Goal: Task Accomplishment & Management: Use online tool/utility

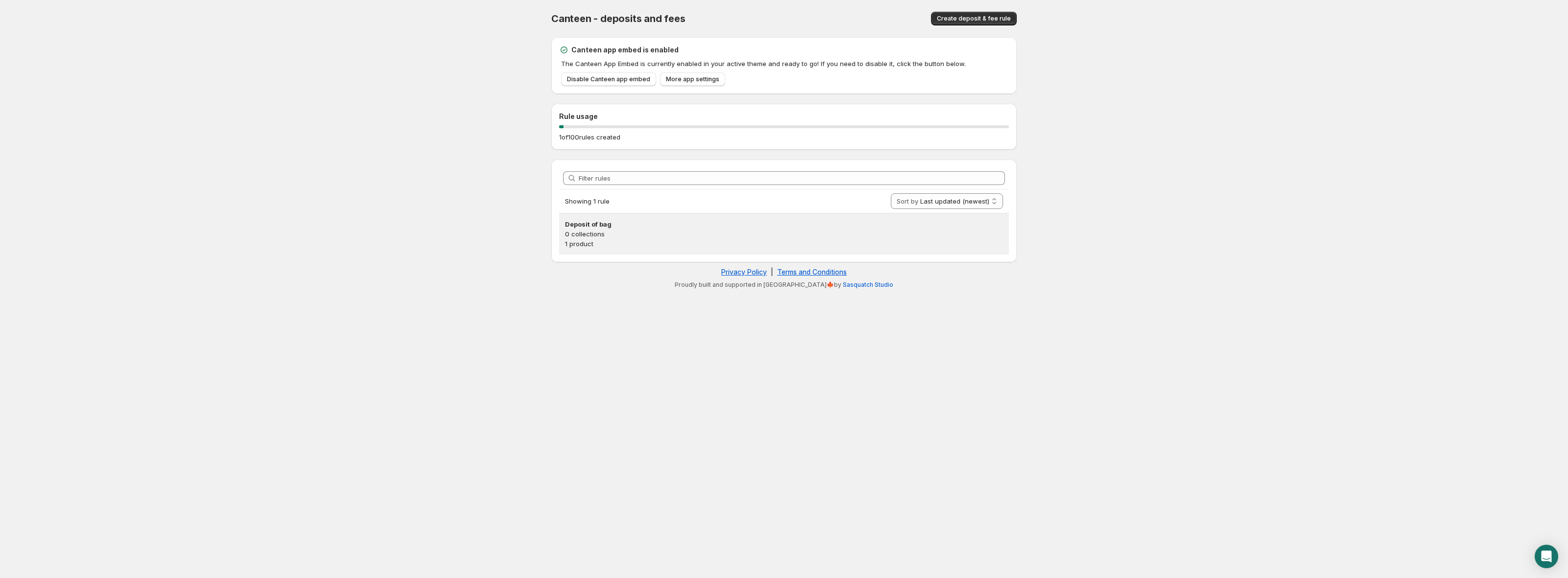
click at [790, 233] on p "0 collections" at bounding box center [784, 234] width 438 height 10
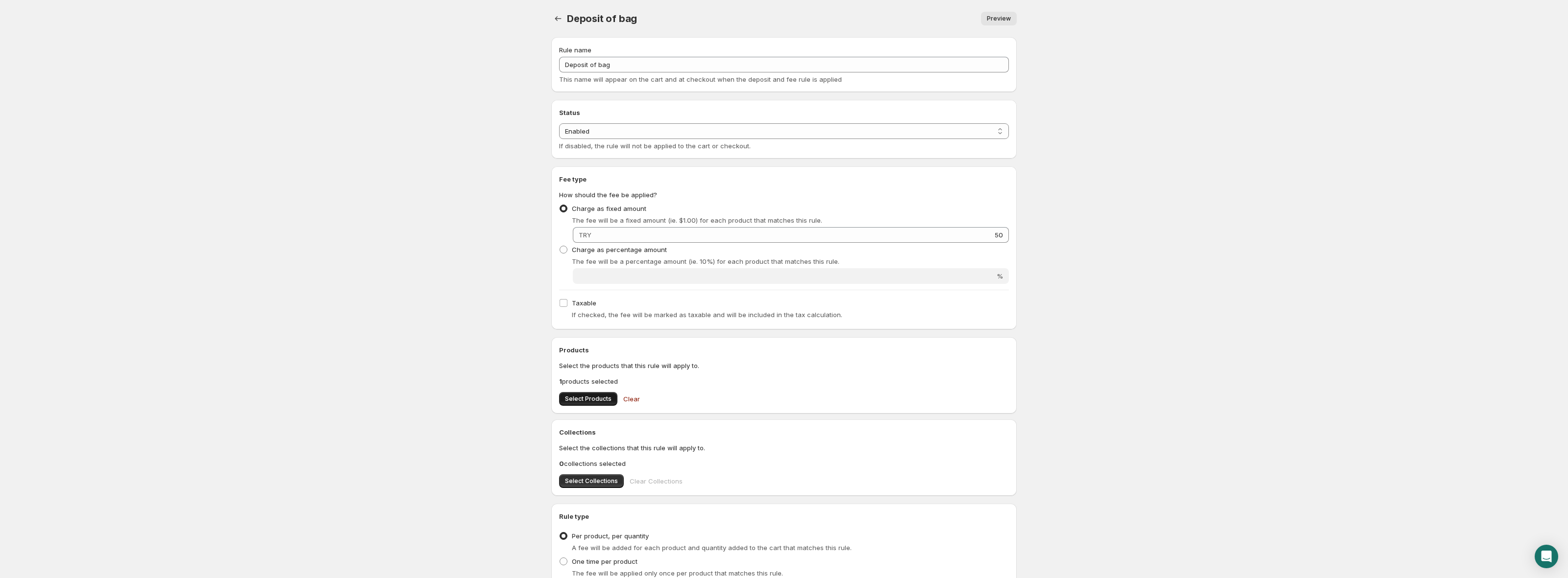
click at [574, 397] on span "Select Products" at bounding box center [588, 399] width 47 height 8
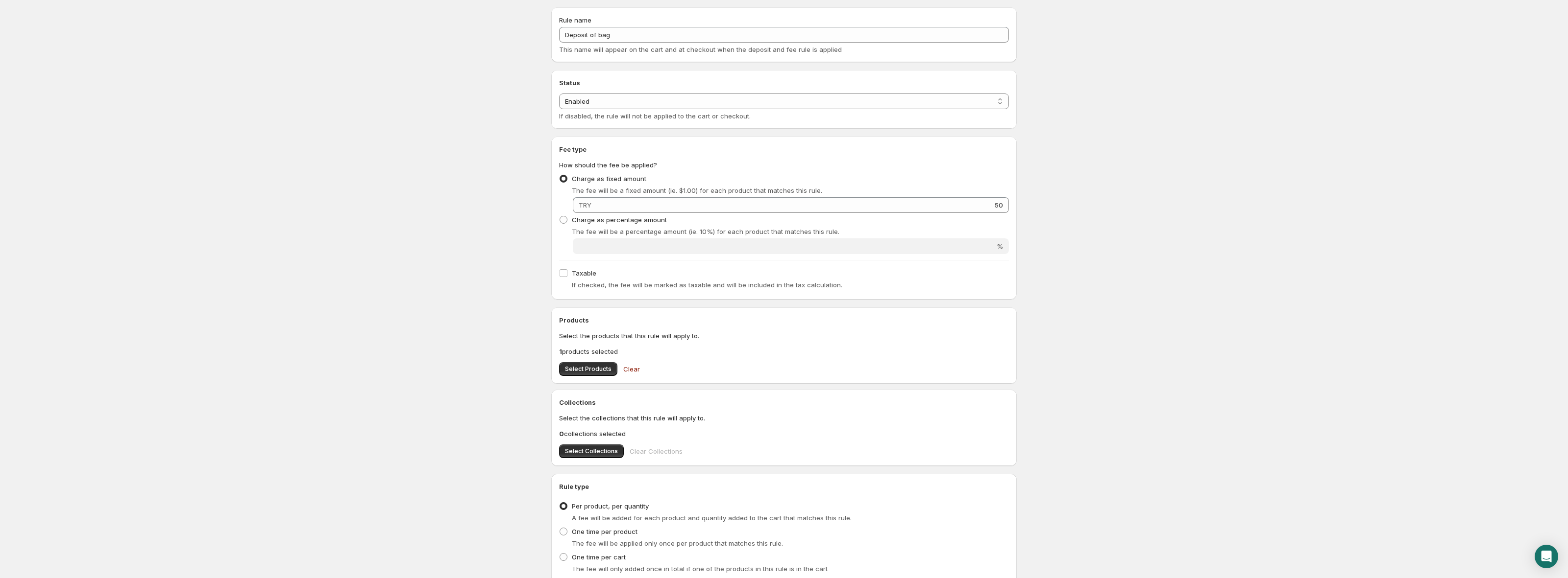
scroll to position [51, 0]
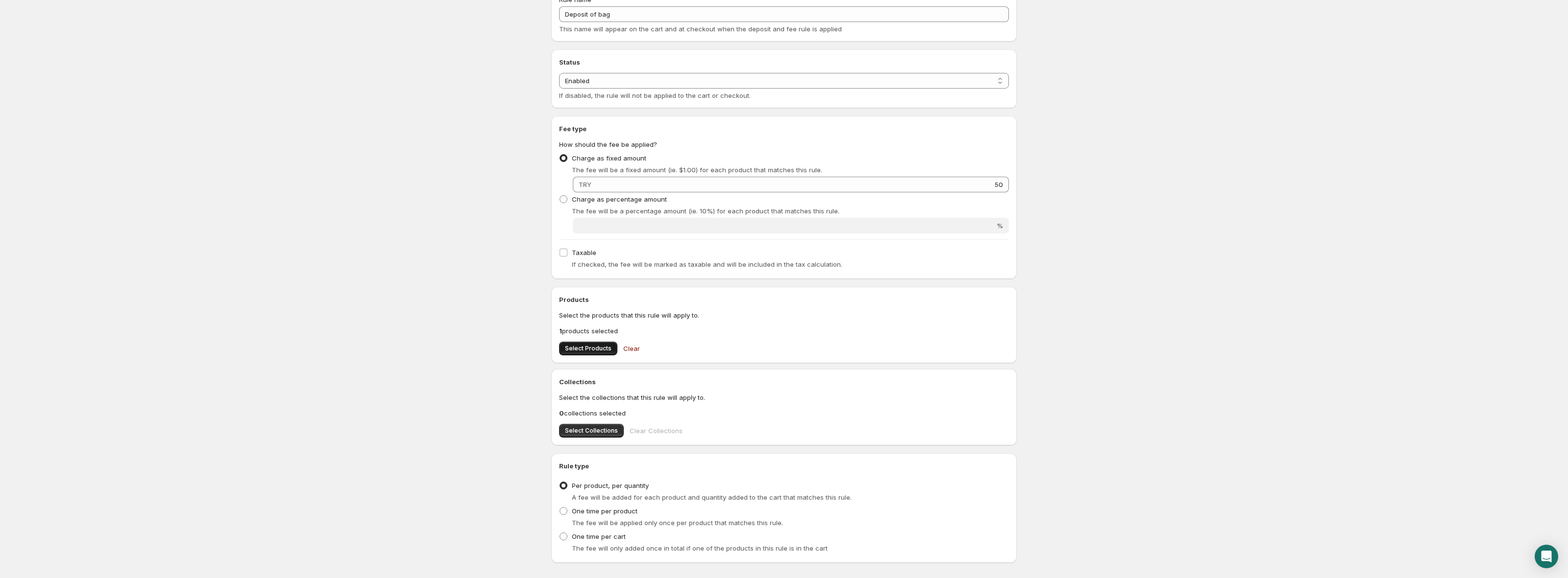
click at [597, 347] on span "Select Products" at bounding box center [588, 348] width 47 height 8
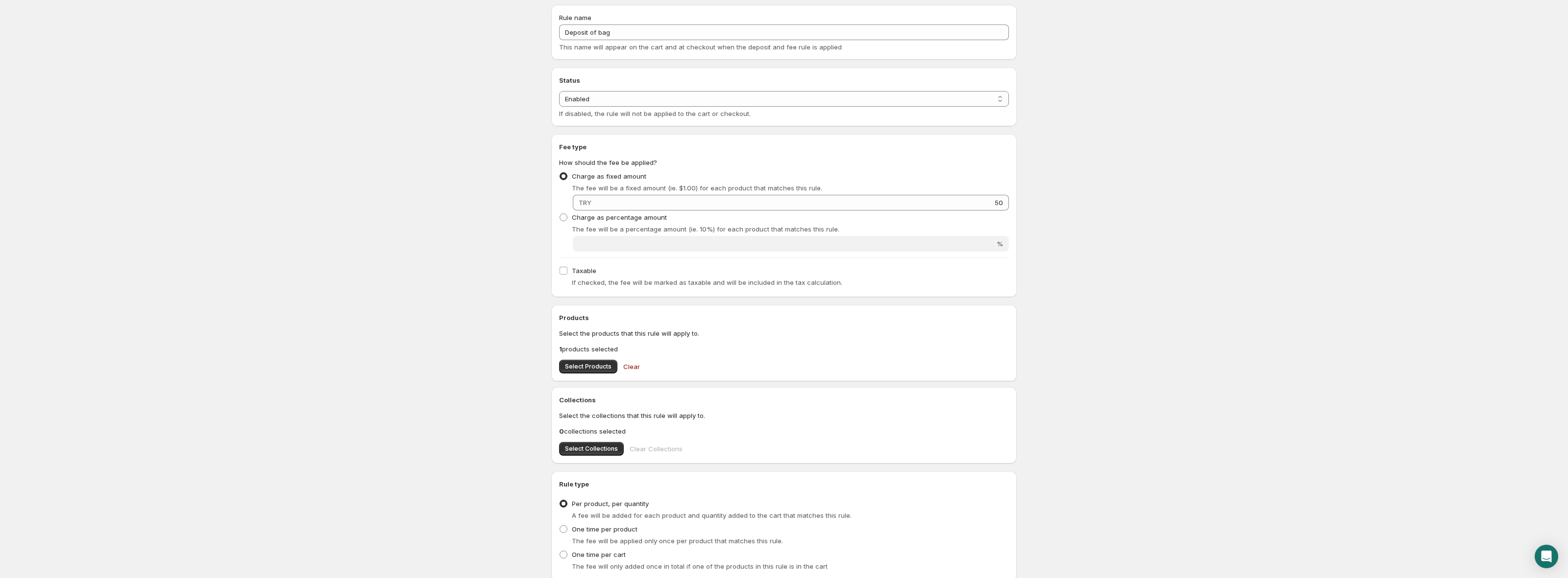
scroll to position [104, 0]
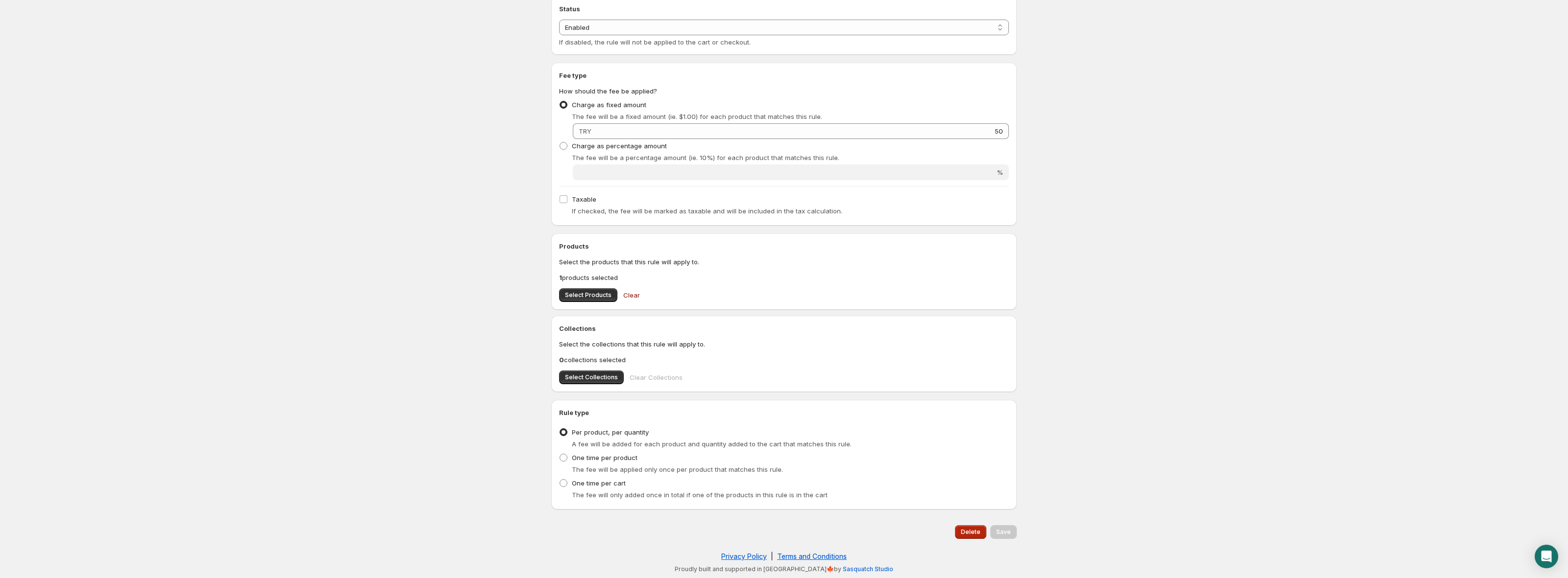
click at [974, 535] on span "Delete" at bounding box center [971, 532] width 20 height 8
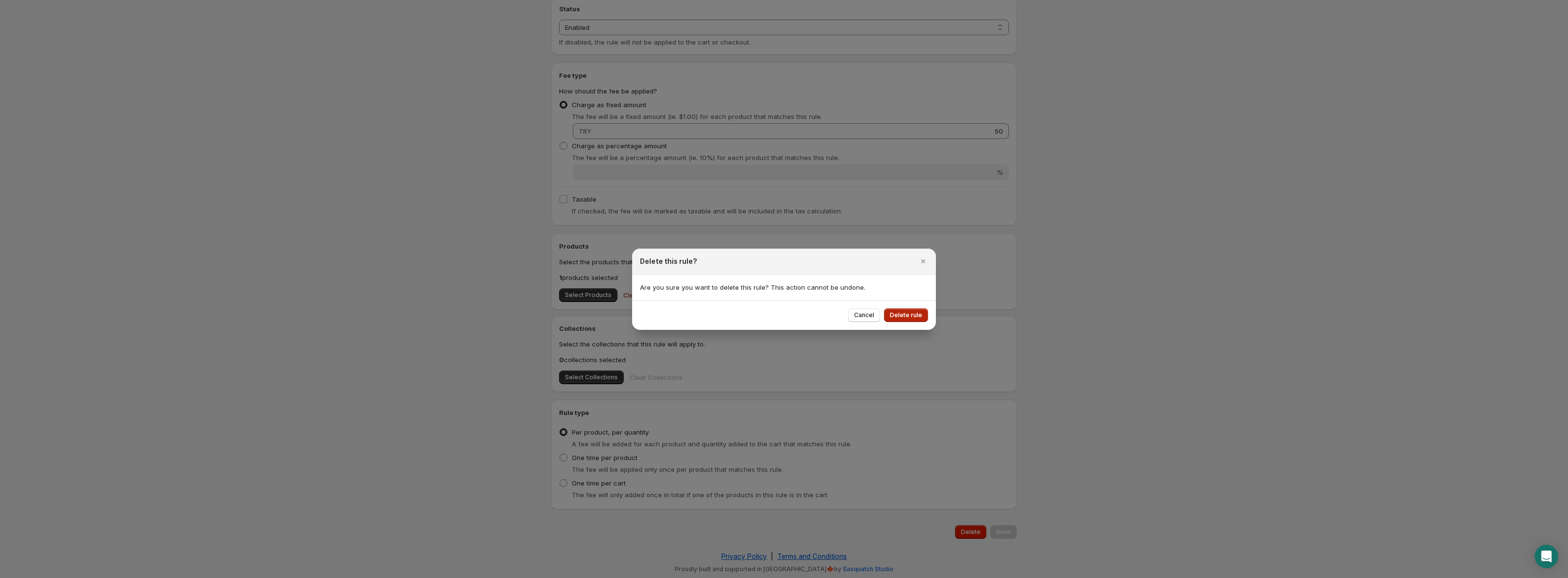
click at [901, 312] on span "Delete rule" at bounding box center [906, 315] width 32 height 8
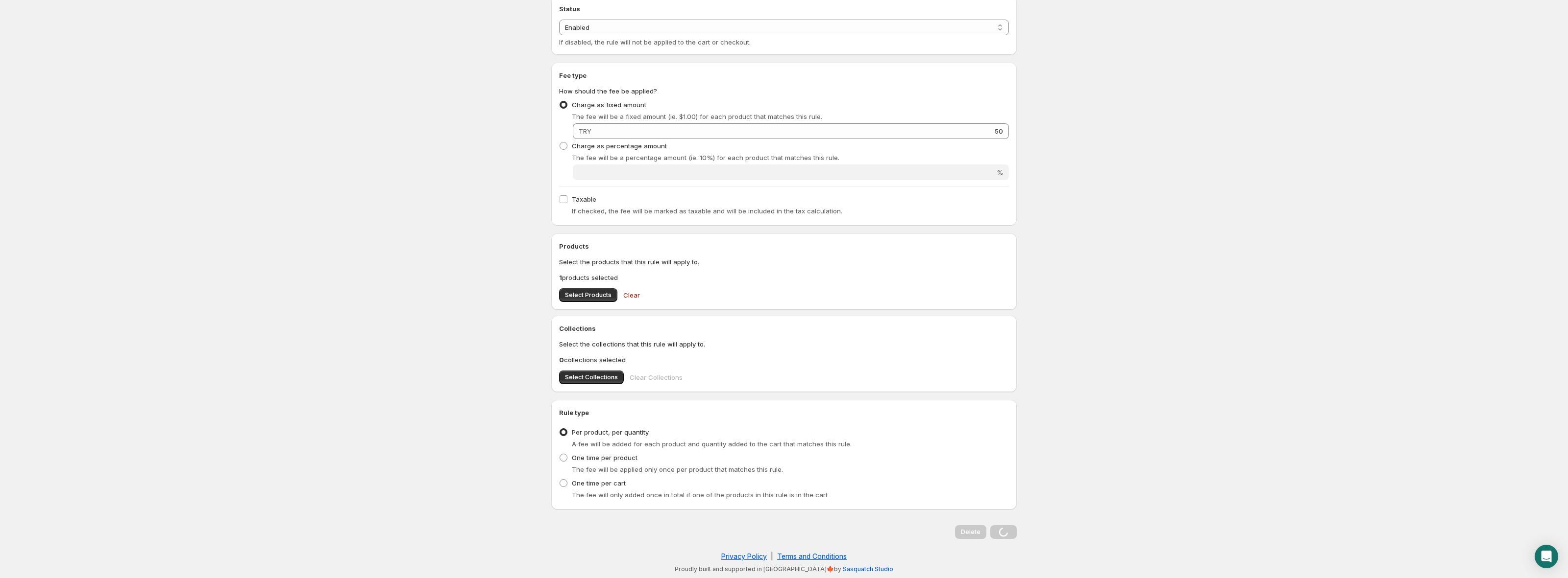
scroll to position [0, 0]
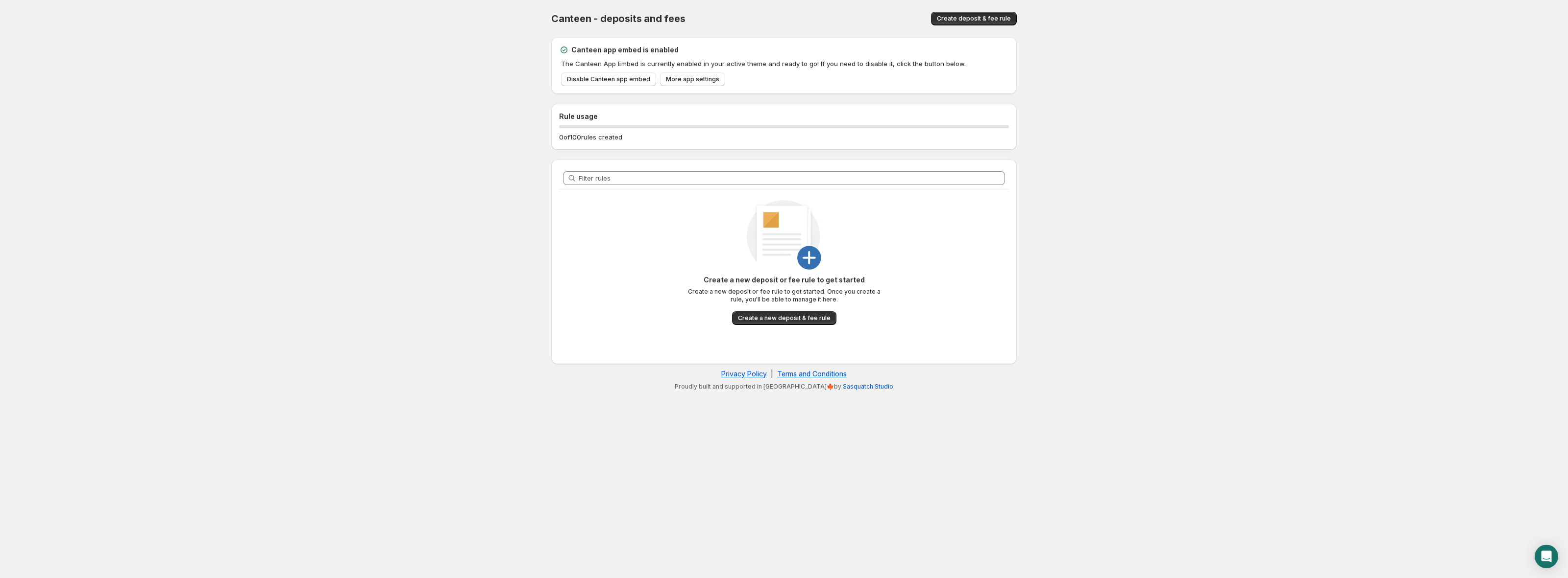
click at [581, 25] on div "Canteen - deposits and fees" at bounding box center [677, 18] width 253 height 14
click at [578, 20] on span "Canteen - deposits and fees" at bounding box center [618, 18] width 134 height 12
copy span "Canteen"
click at [781, 317] on span "Create a new deposit & fee rule" at bounding box center [784, 319] width 93 height 8
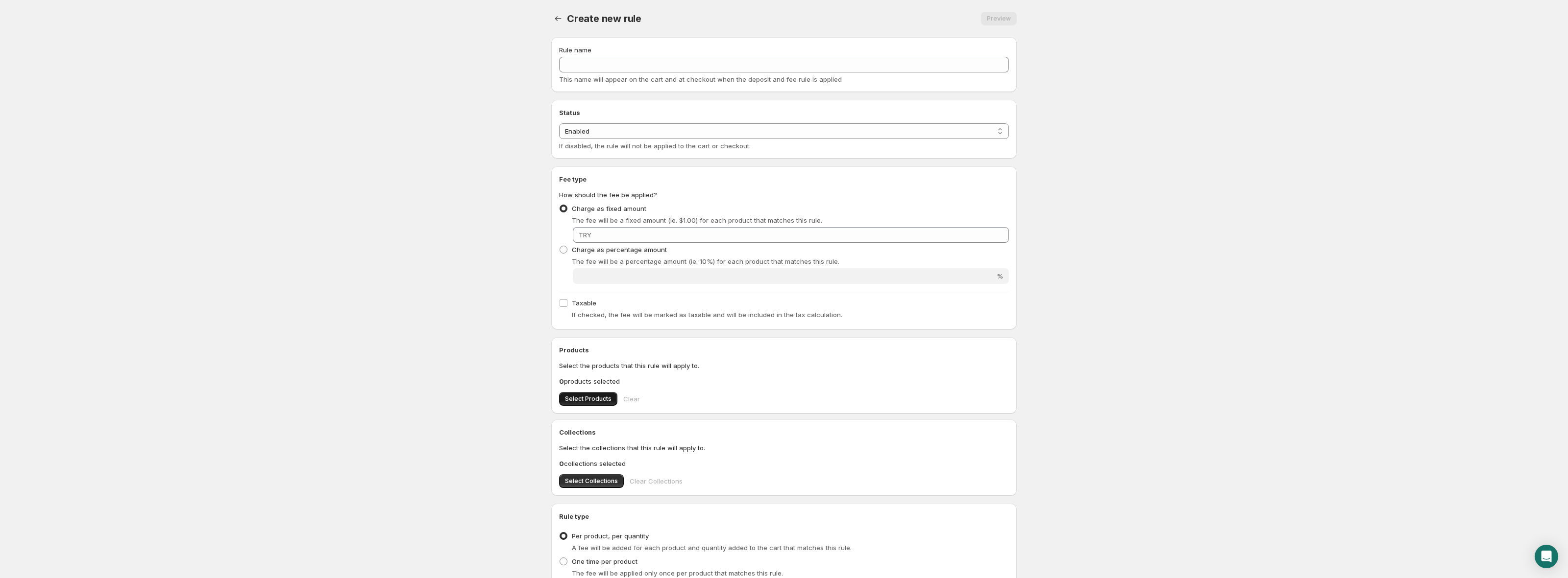
click at [577, 400] on span "Select Products" at bounding box center [588, 399] width 47 height 8
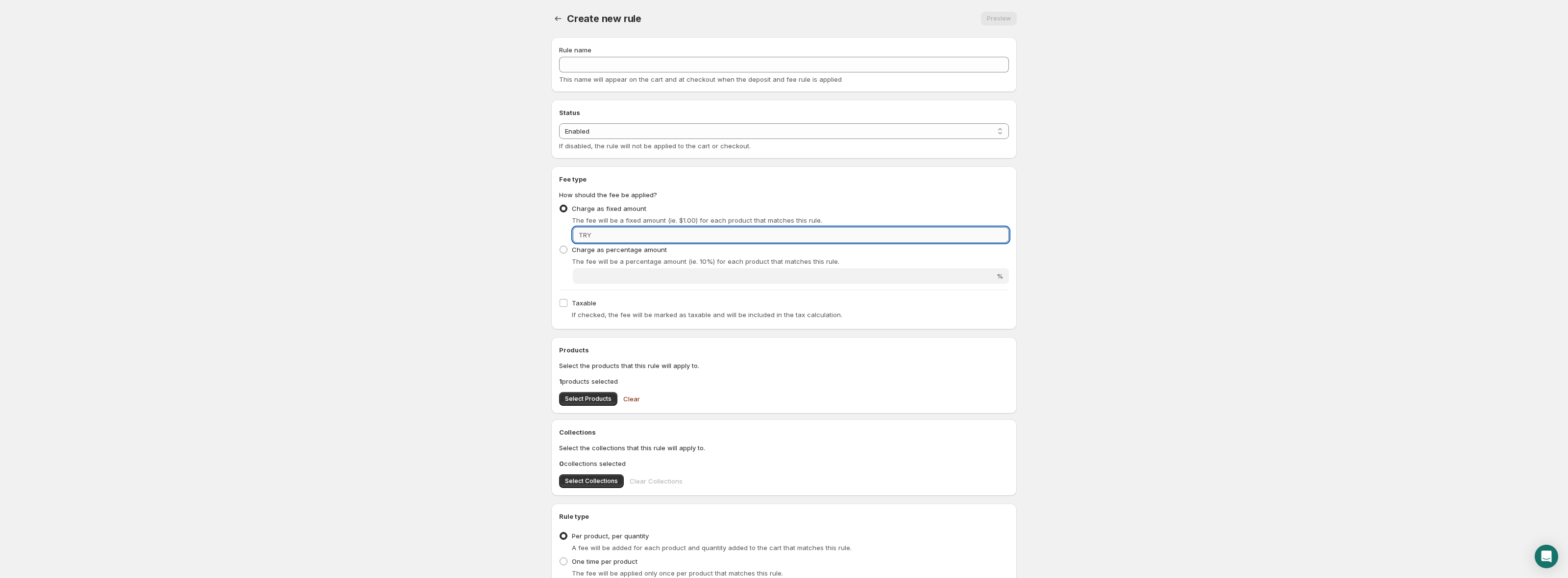
click at [753, 230] on input "Fixed amount" at bounding box center [802, 235] width 415 height 15
type input "50"
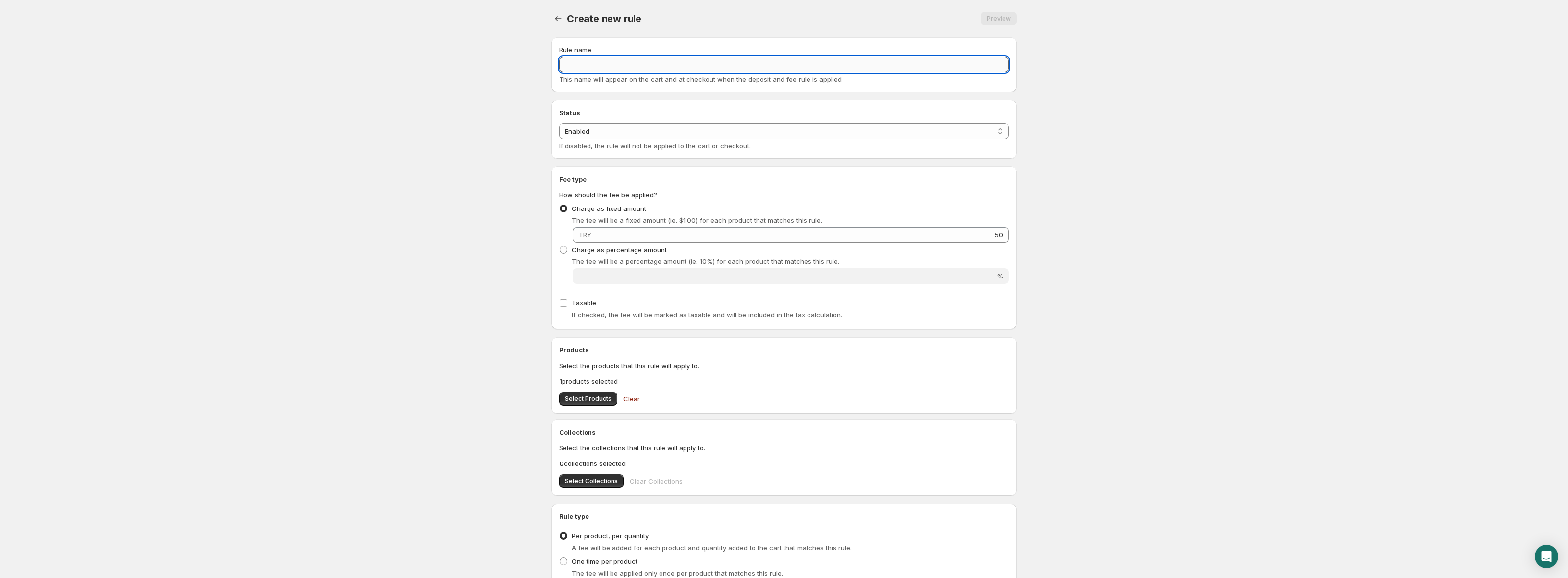
click at [692, 68] on input "Rule name" at bounding box center [784, 64] width 450 height 15
type input "kiralama"
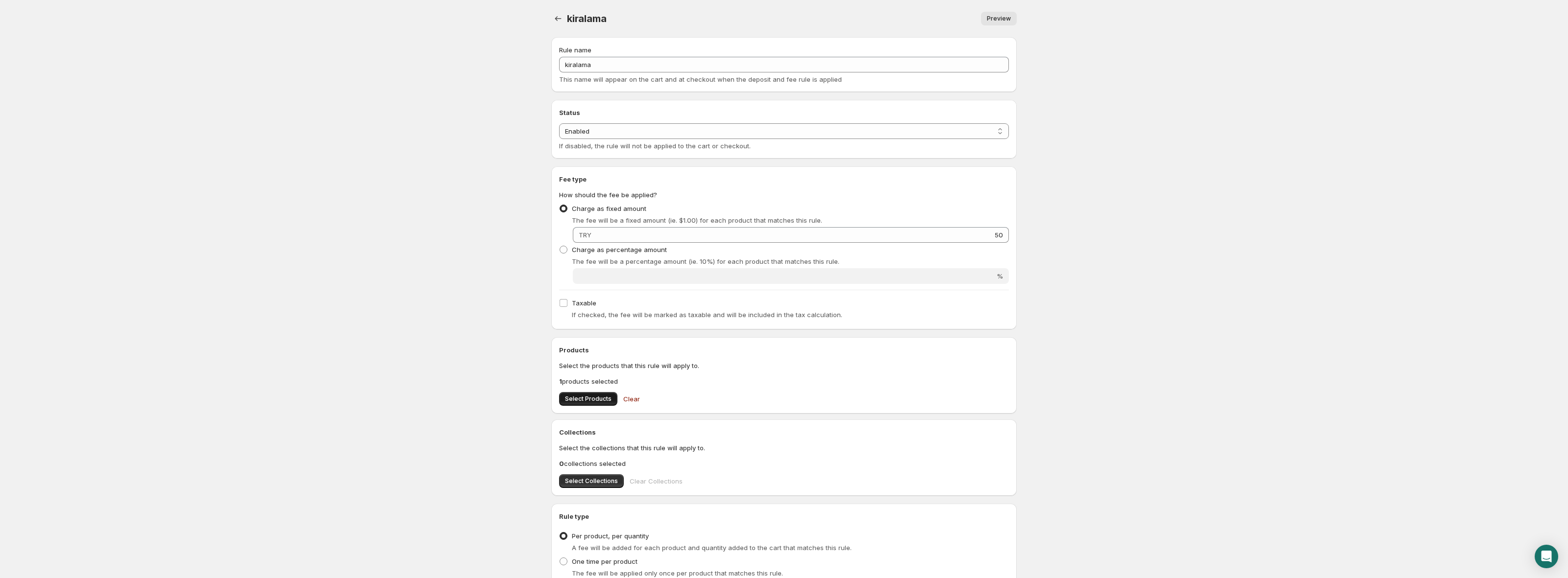
click at [581, 404] on button "Select Products" at bounding box center [588, 399] width 58 height 14
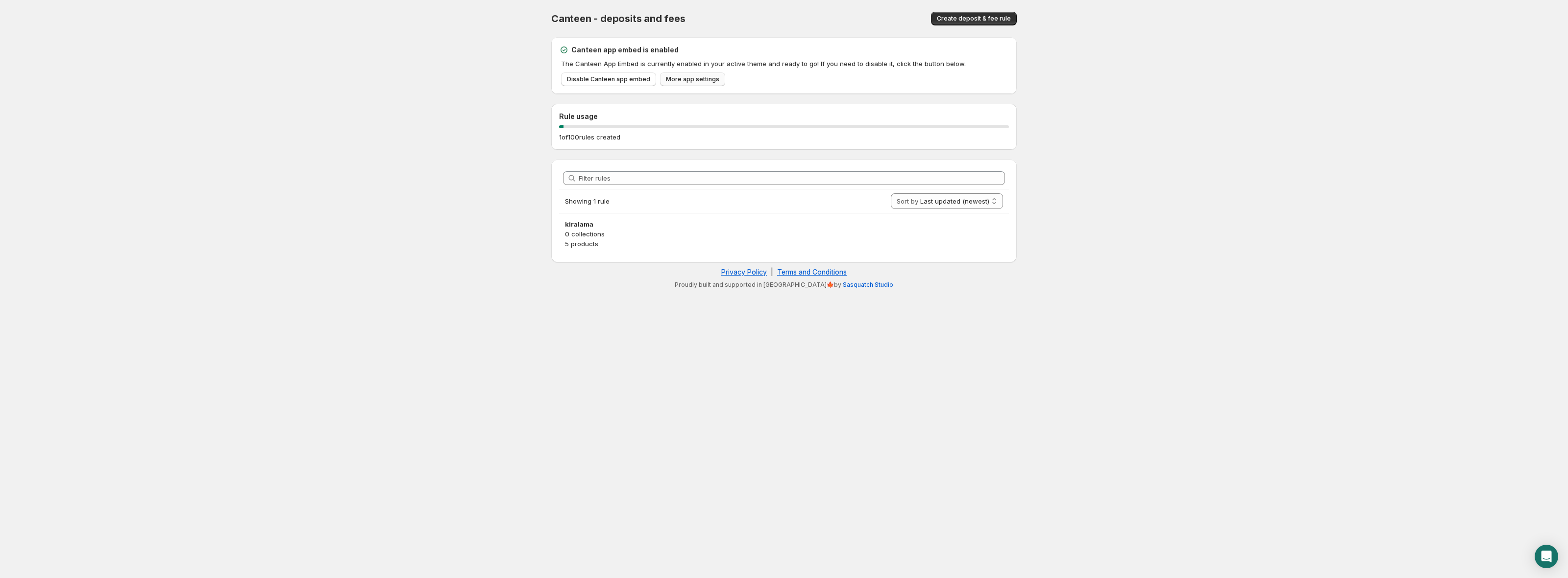
click at [690, 78] on span "More app settings" at bounding box center [693, 79] width 54 height 8
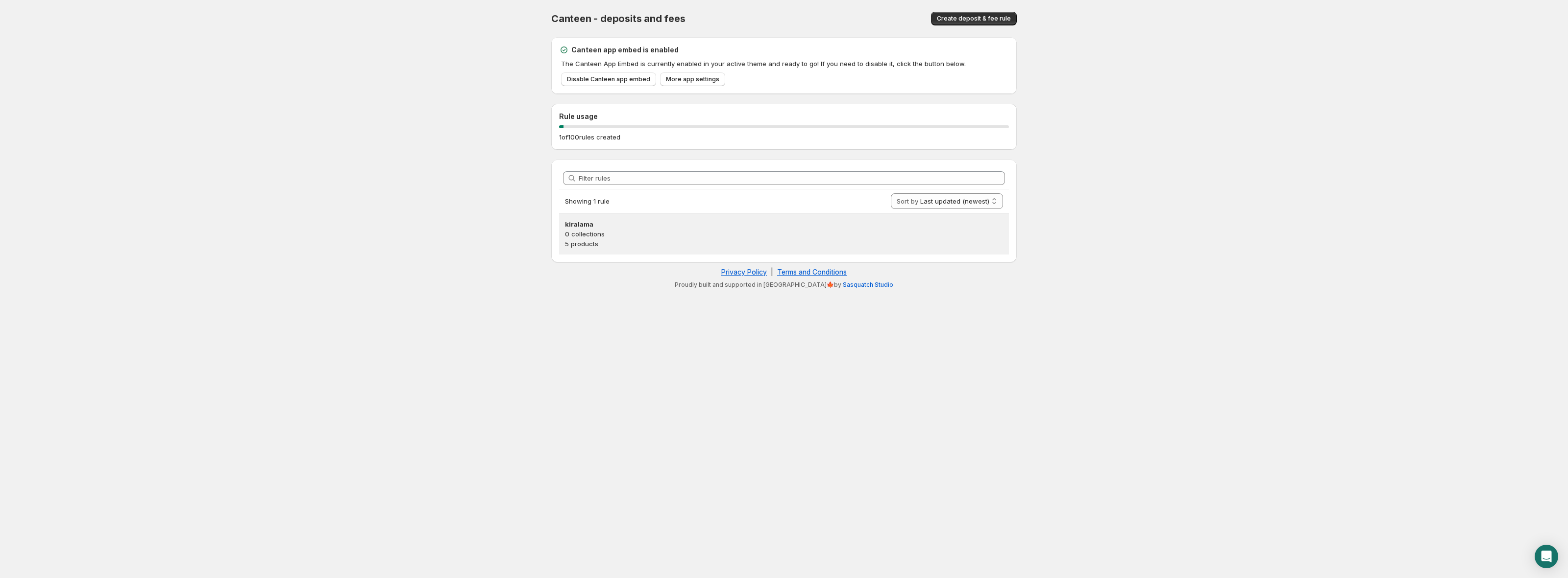
click at [827, 233] on p "0 collections" at bounding box center [784, 234] width 438 height 10
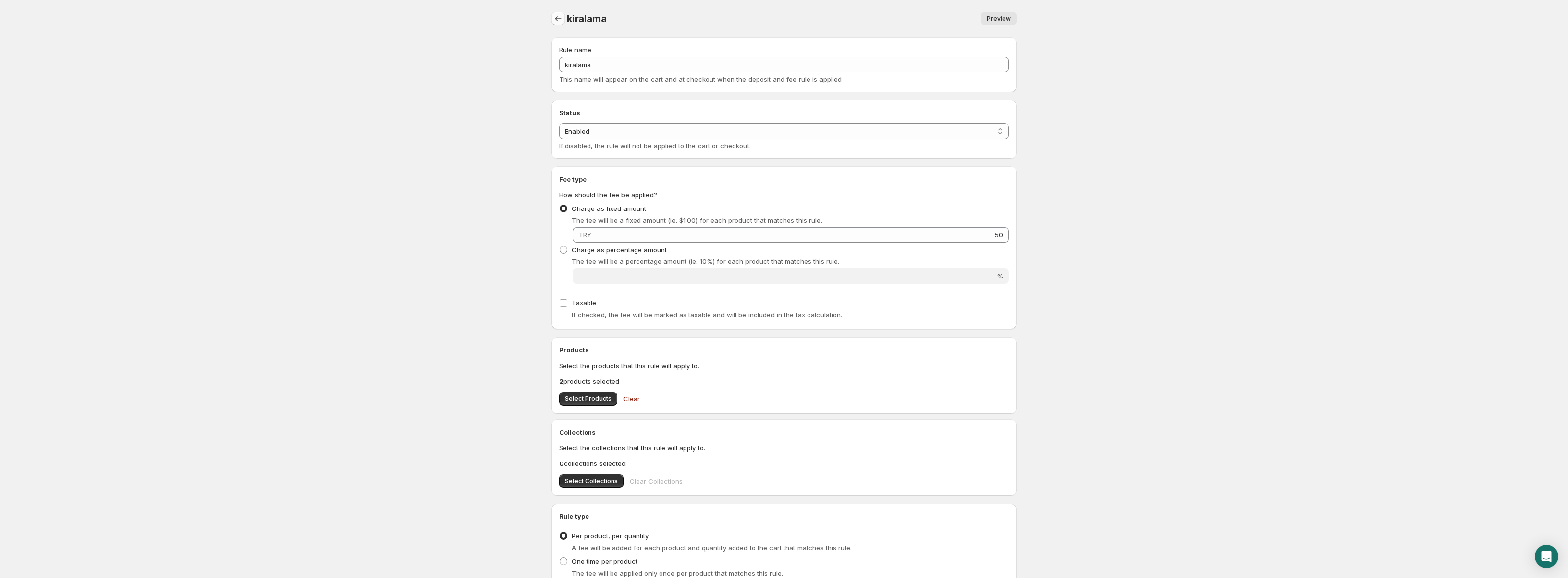
click at [556, 13] on button "Settings" at bounding box center [558, 18] width 14 height 14
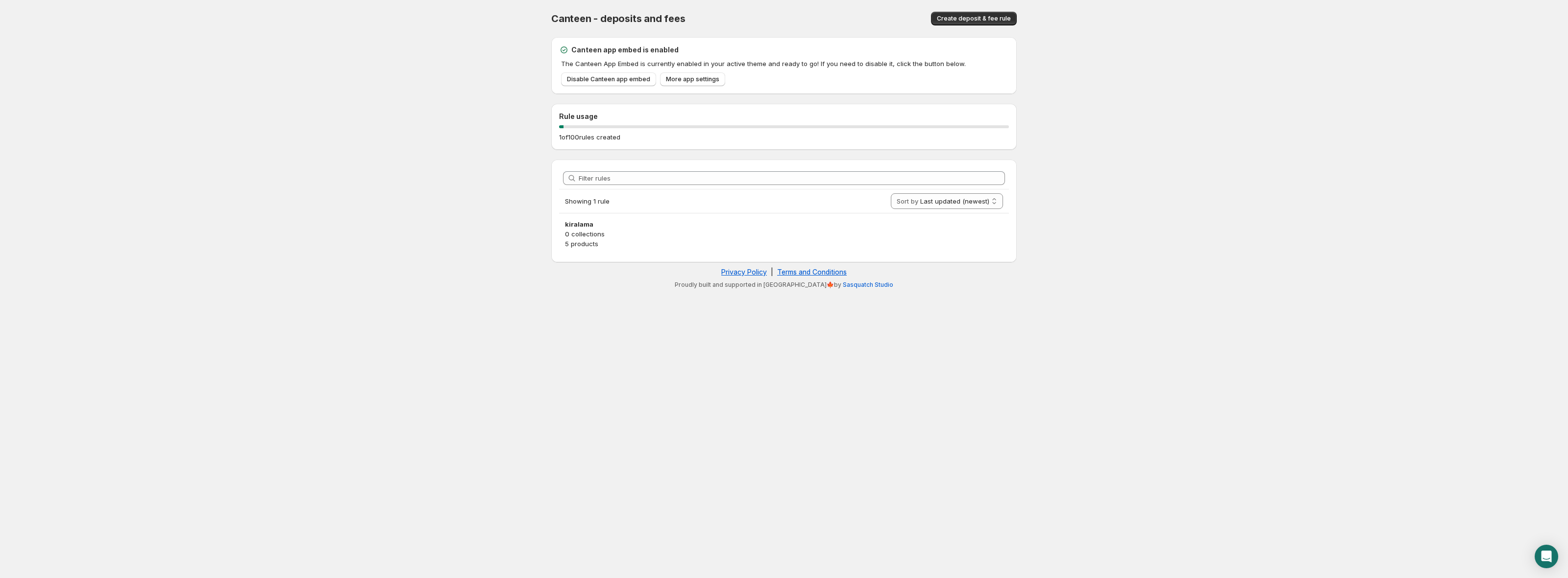
click at [700, 68] on div "Canteen app embed is enabled The Canteen App Embed is currently enabled in your…" at bounding box center [784, 66] width 450 height 41
click at [696, 76] on span "More app settings" at bounding box center [693, 79] width 54 height 8
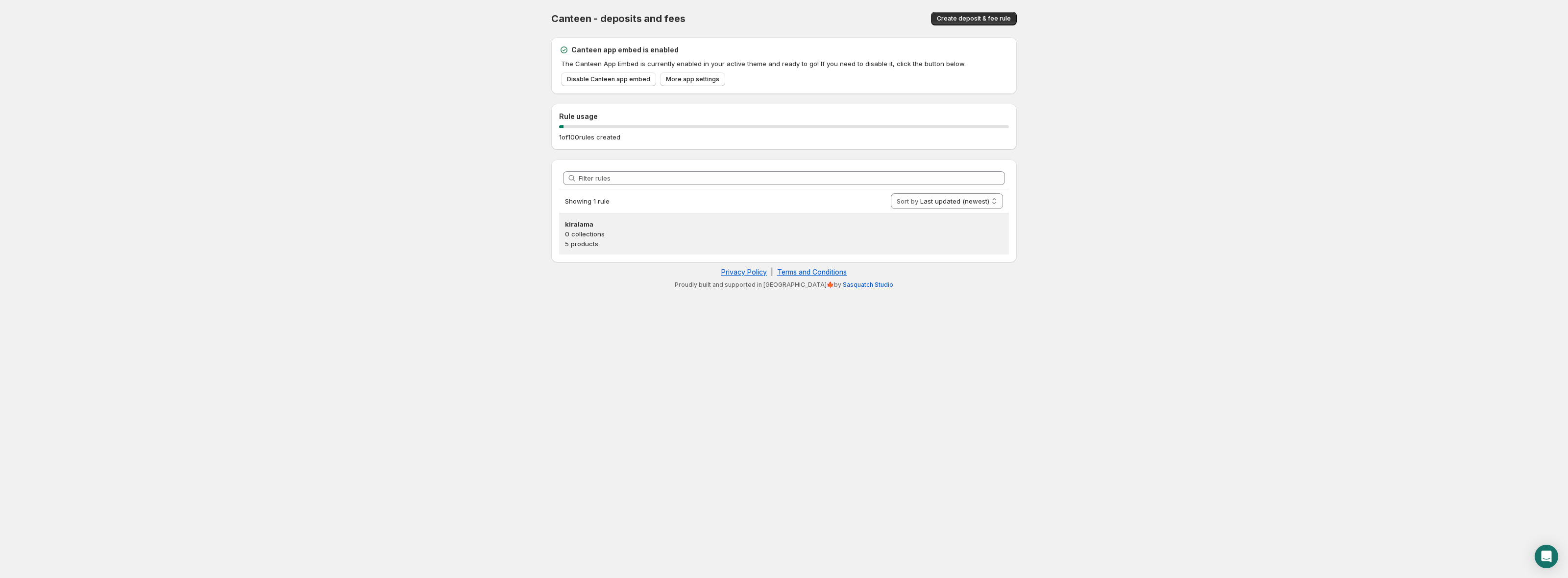
click at [696, 235] on p "0 collections" at bounding box center [784, 234] width 438 height 10
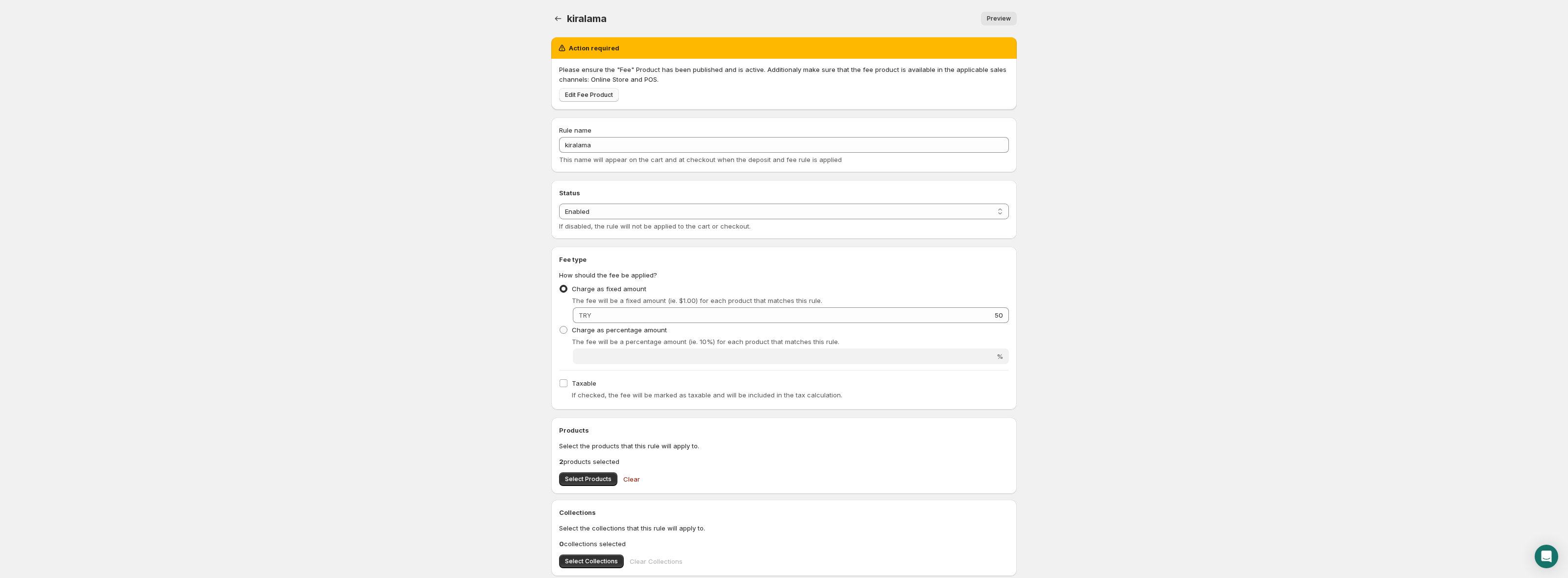
click at [580, 94] on span "Edit Fee Product" at bounding box center [589, 95] width 48 height 8
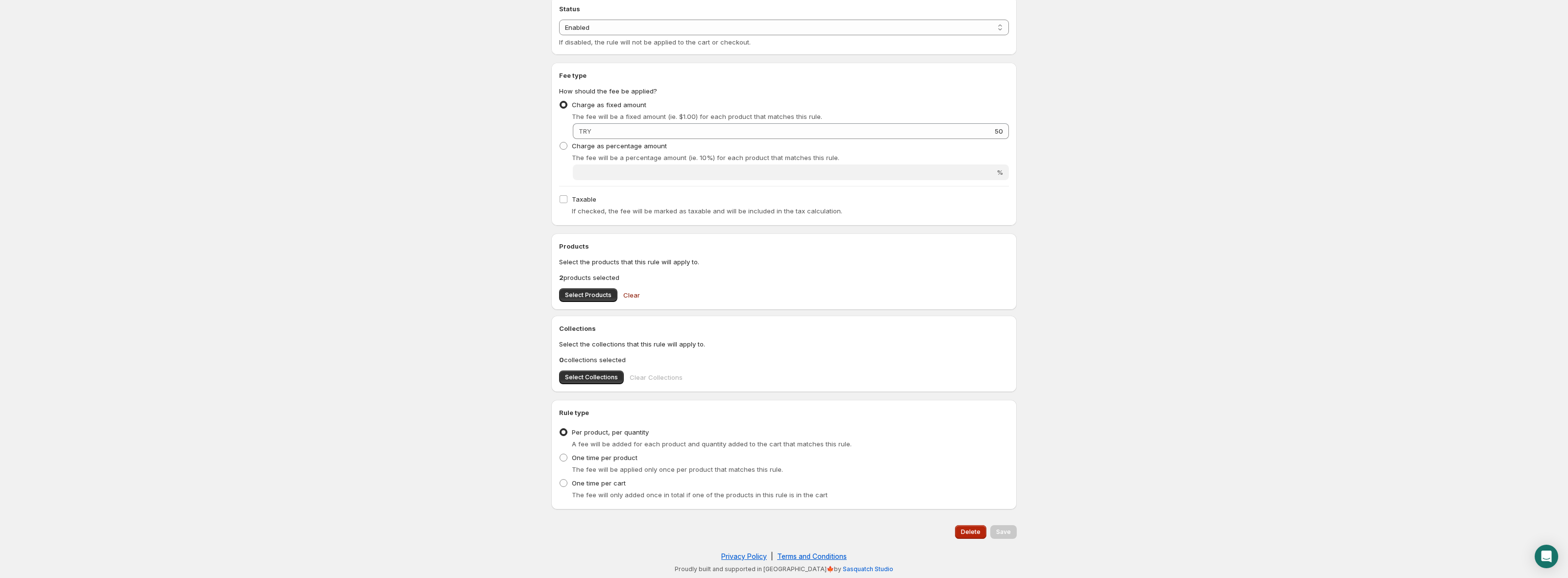
click at [978, 533] on span "Delete" at bounding box center [971, 532] width 20 height 8
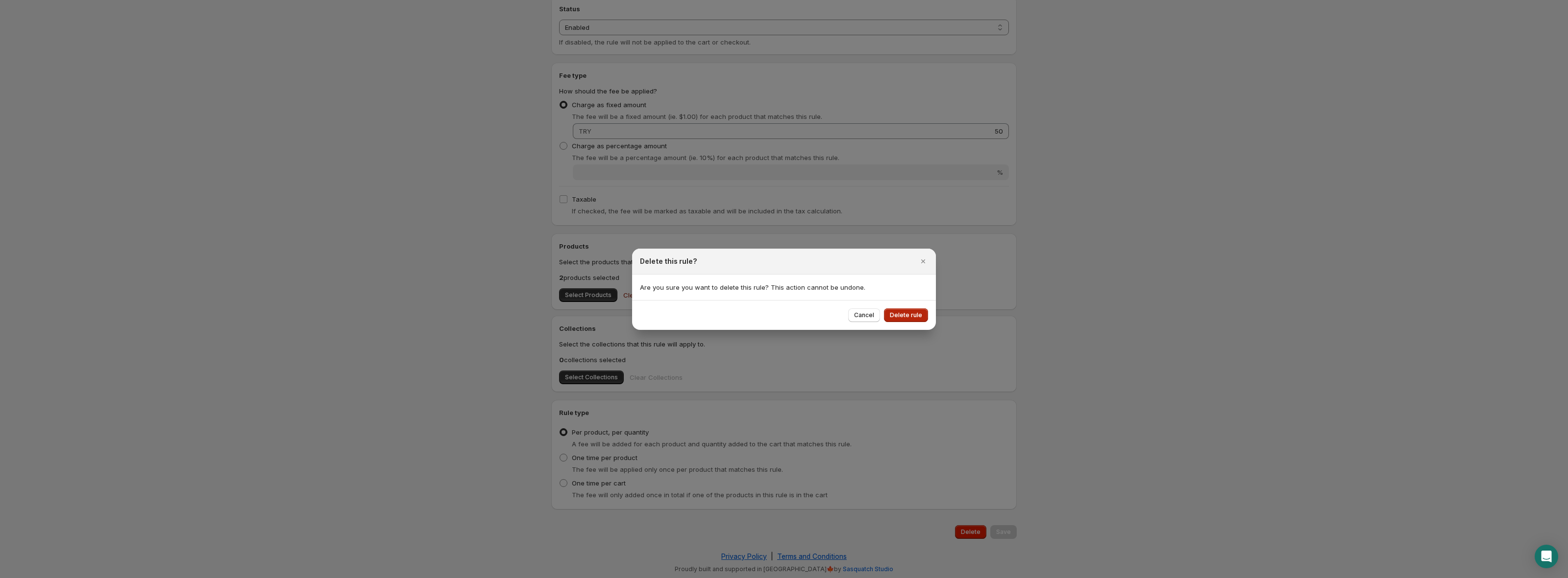
click at [901, 315] on span "Delete rule" at bounding box center [906, 315] width 32 height 8
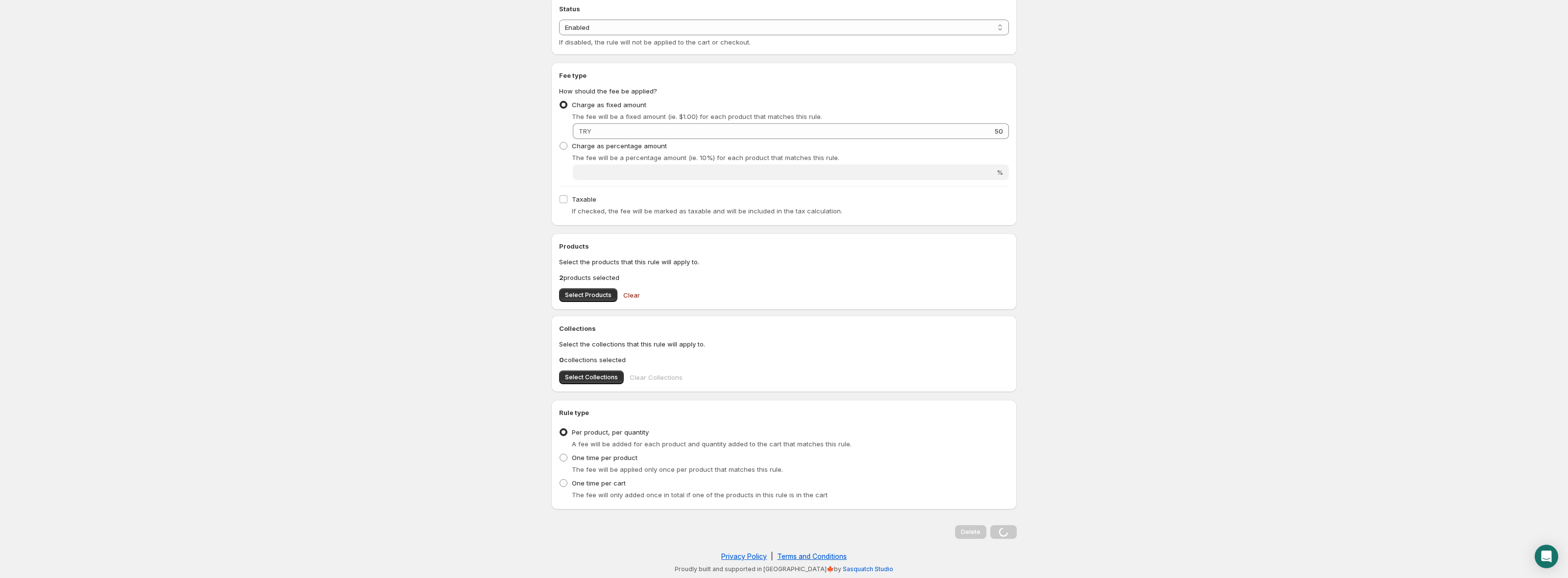
scroll to position [0, 0]
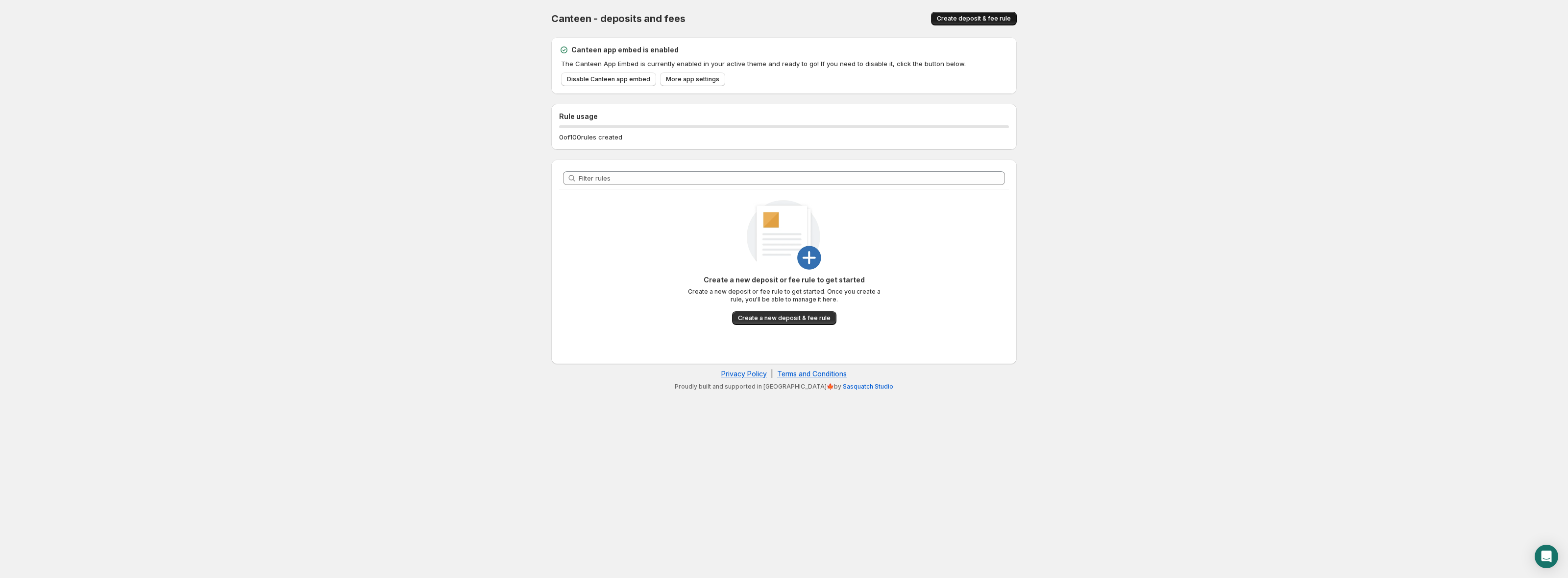
click at [991, 18] on span "Create deposit & fee rule" at bounding box center [974, 18] width 74 height 8
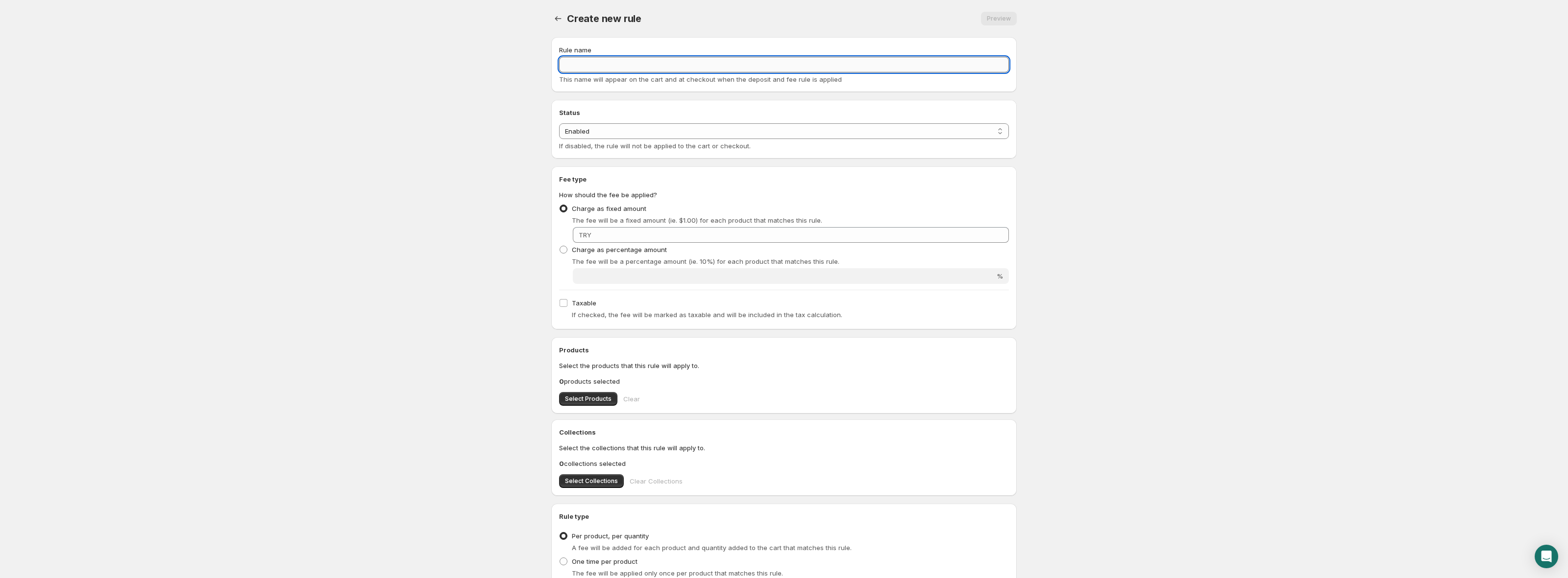
click at [638, 72] on input "Rule name" at bounding box center [784, 64] width 450 height 15
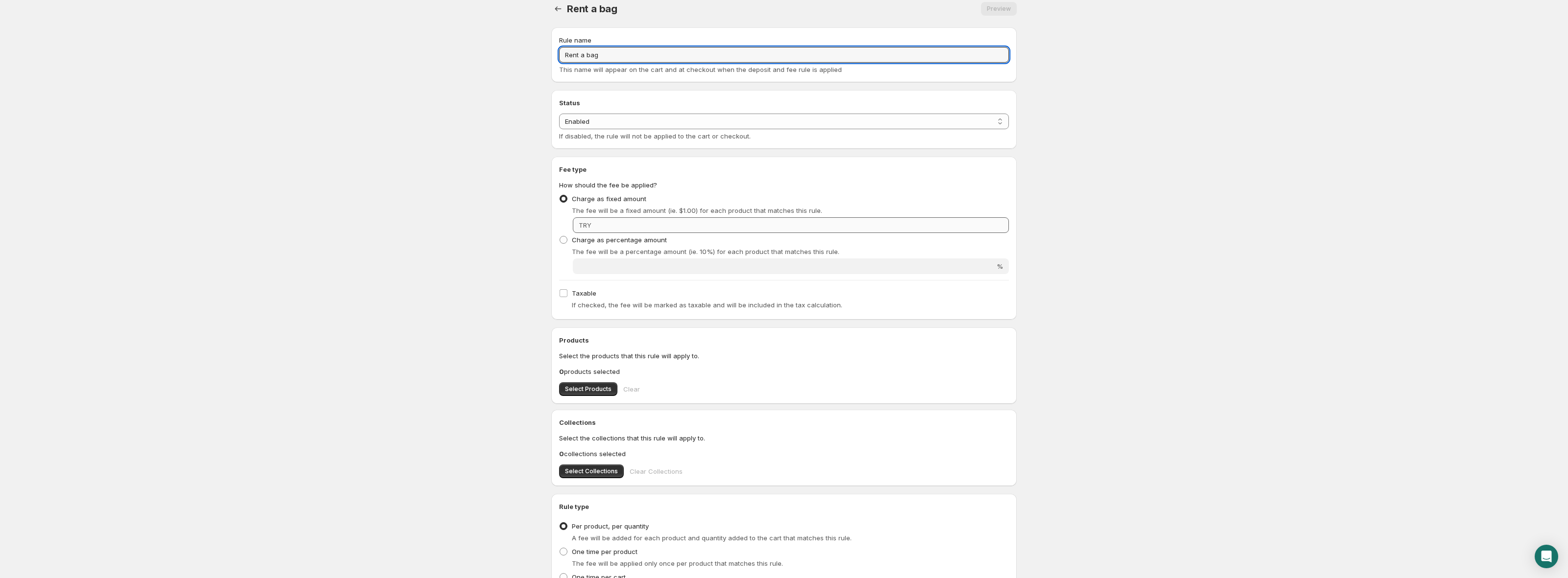
scroll to position [14, 0]
type input "Rent a bag"
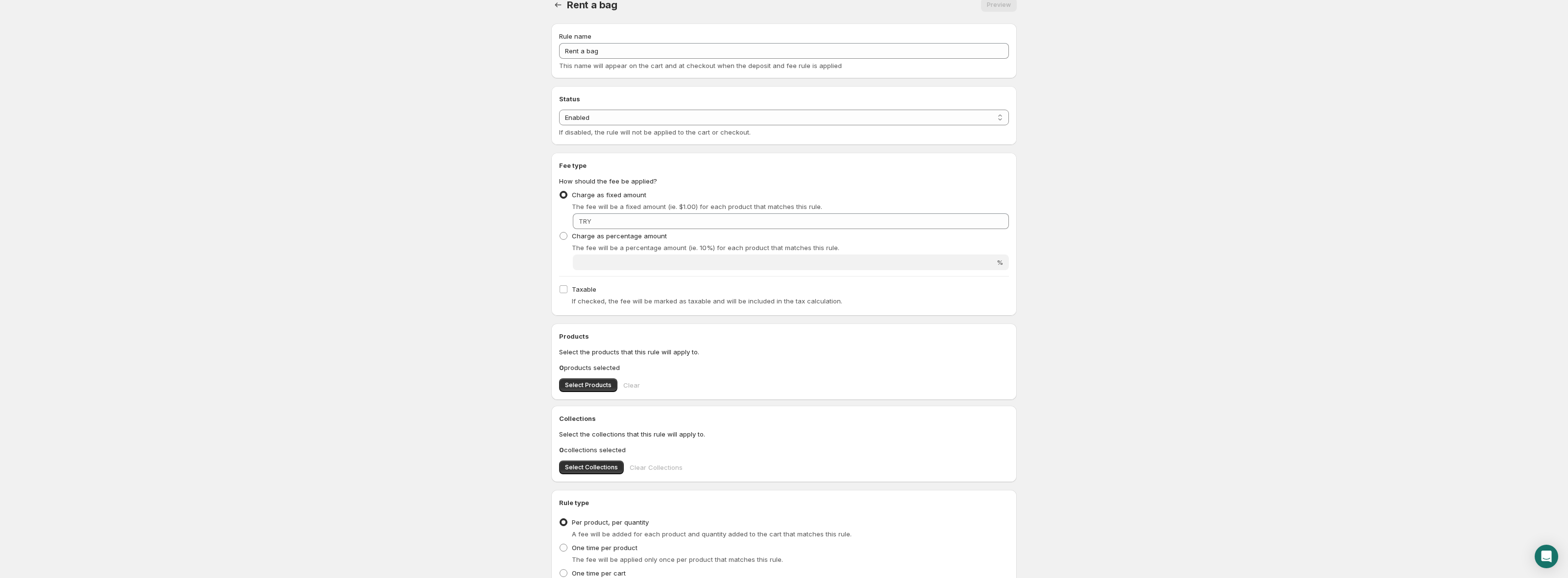
click at [621, 210] on div "The fee will be a fixed amount (ie. $1.00) for each product that matches this r…" at bounding box center [790, 206] width 437 height 10
click at [621, 219] on input "Fixed amount" at bounding box center [802, 221] width 415 height 15
click at [631, 218] on input "50" at bounding box center [802, 221] width 415 height 15
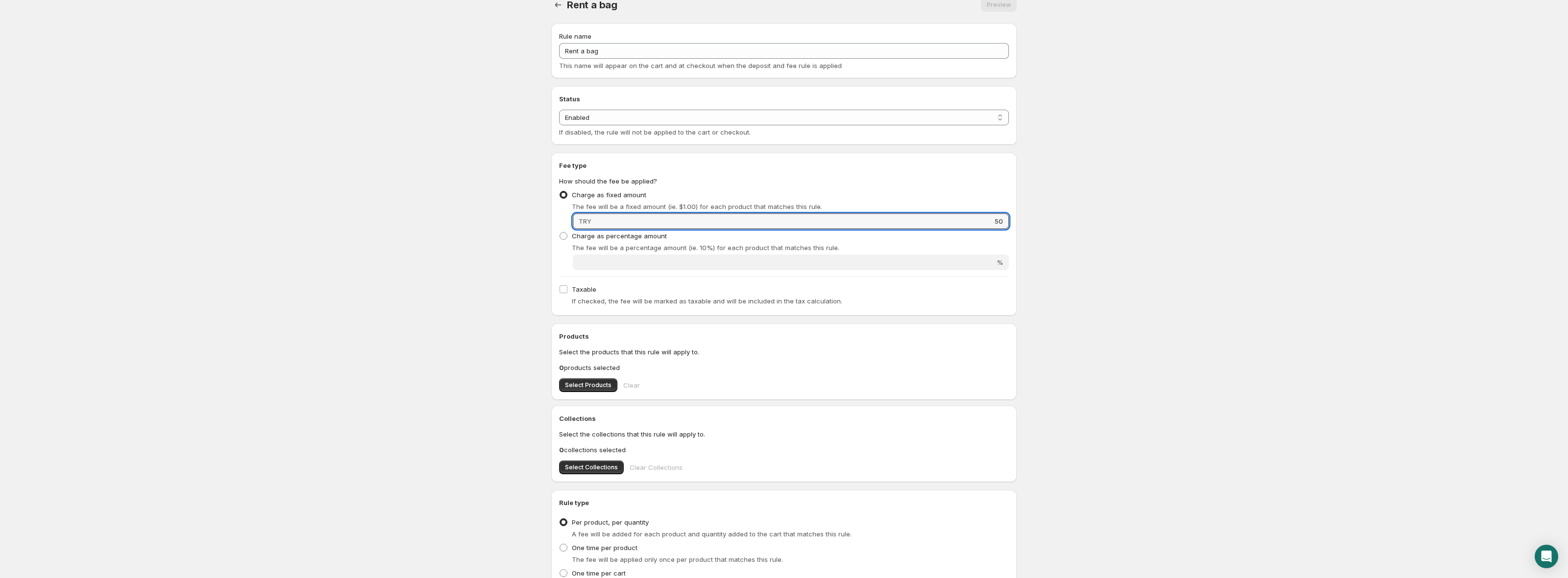
type input "50"
click at [533, 285] on body "Home Help Rent a bag. This page is ready Rent a bag Preview More actions Previe…" at bounding box center [784, 275] width 1568 height 578
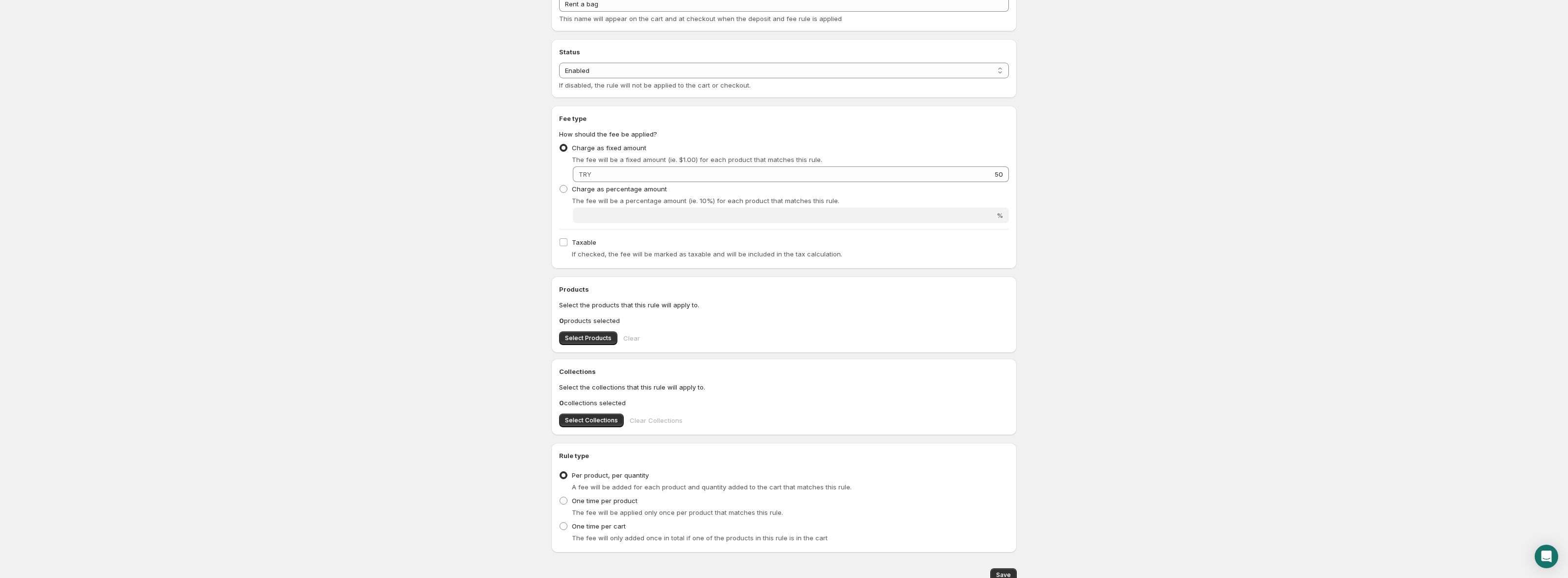
scroll to position [104, 0]
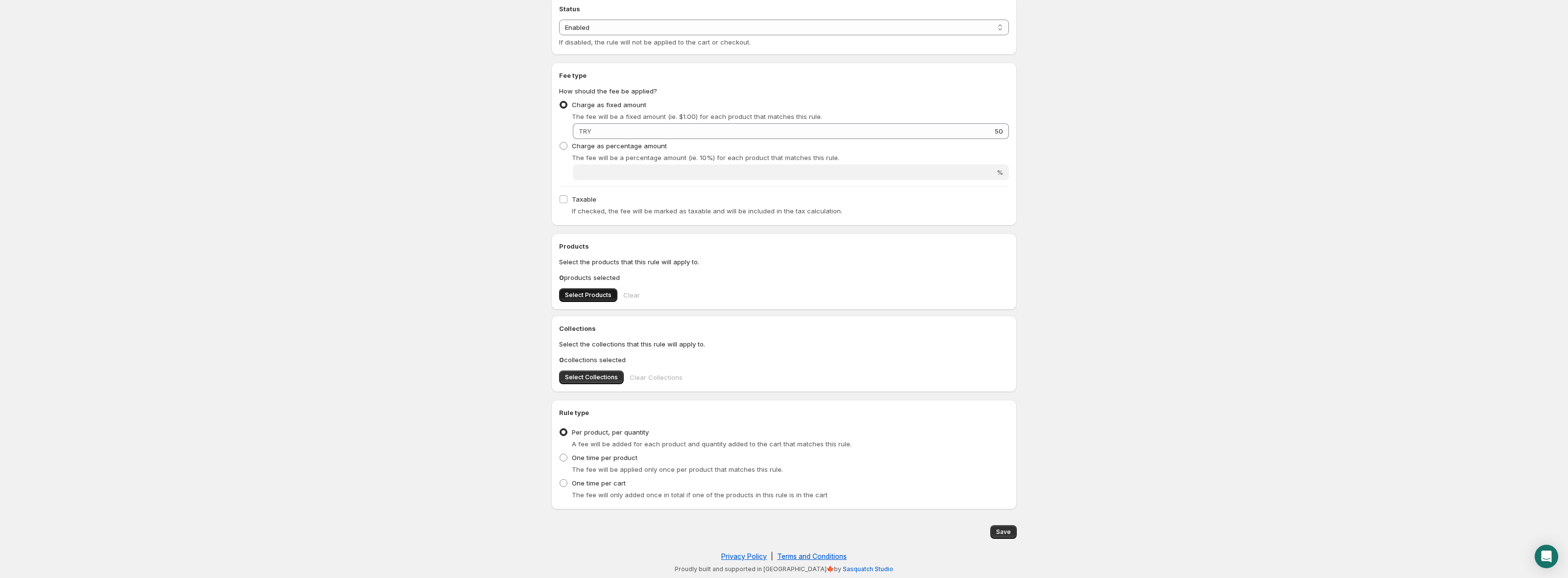
click at [576, 297] on span "Select Products" at bounding box center [588, 296] width 47 height 8
click at [1006, 532] on span "Save" at bounding box center [1003, 532] width 15 height 8
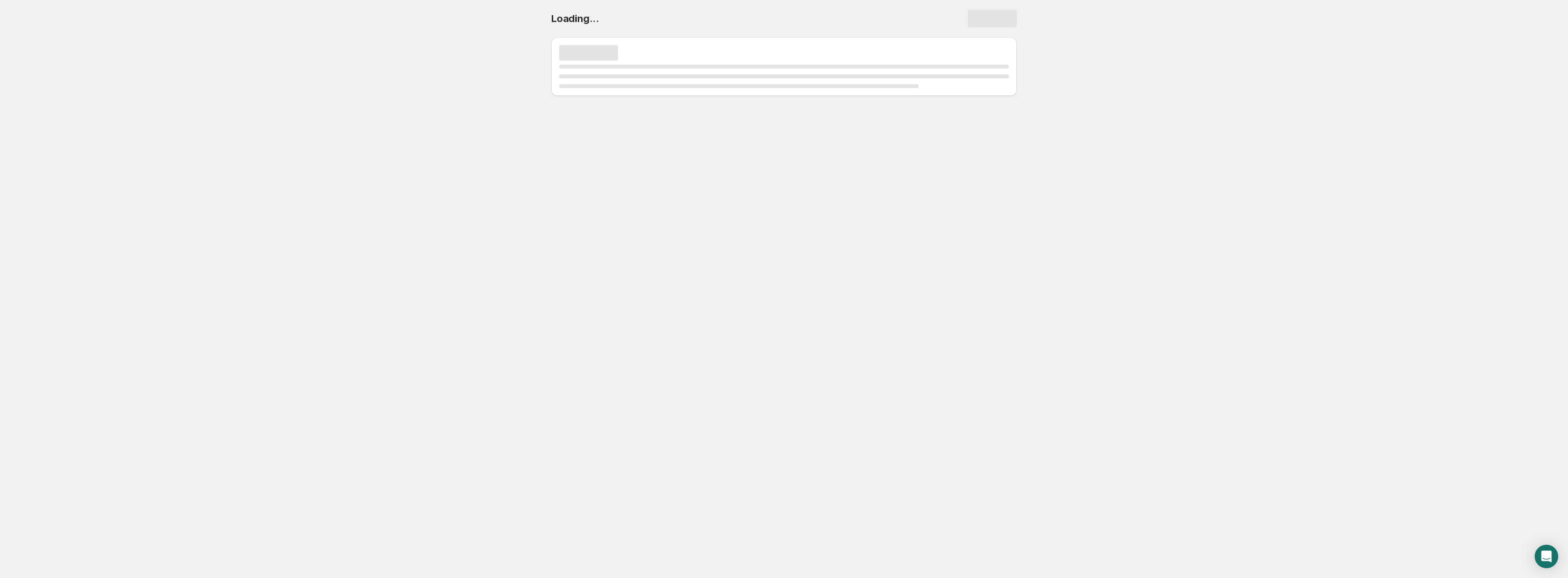
scroll to position [0, 0]
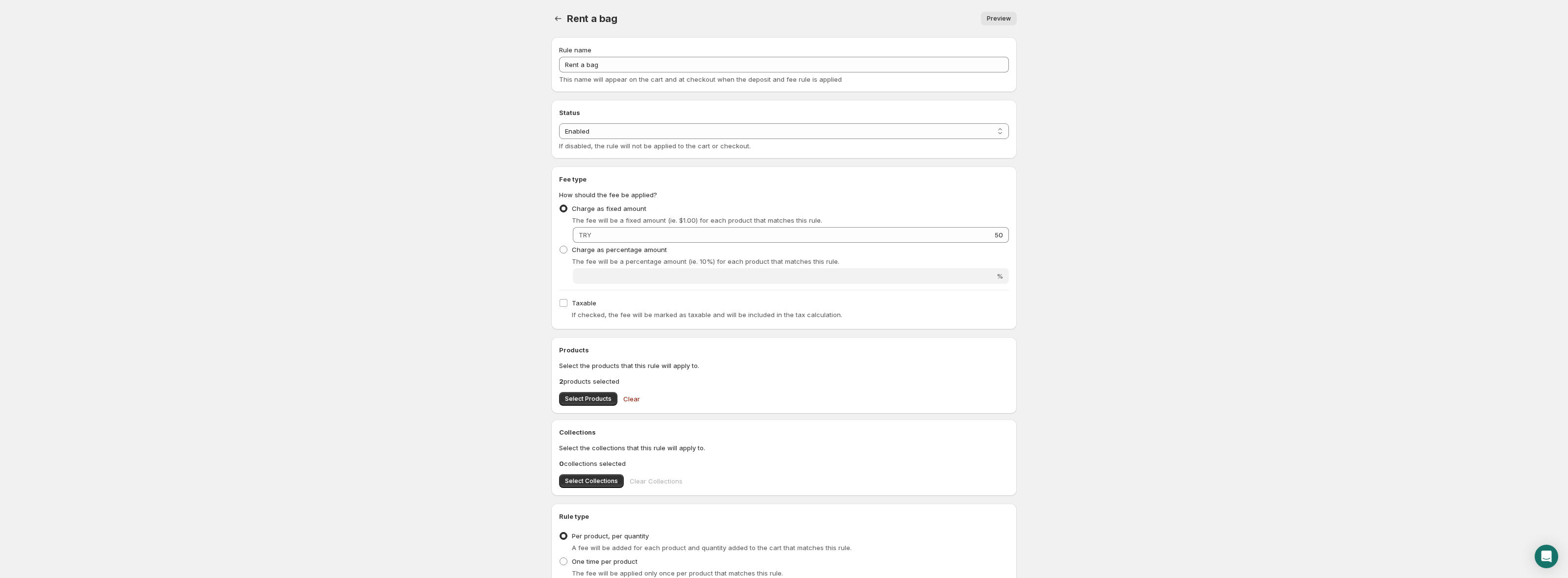
click at [586, 237] on span "TRY" at bounding box center [584, 235] width 13 height 8
click at [567, 253] on span at bounding box center [563, 249] width 8 height 8
click at [560, 246] on input "Charge as percentage amount" at bounding box center [560, 246] width 1 height 1
radio input "true"
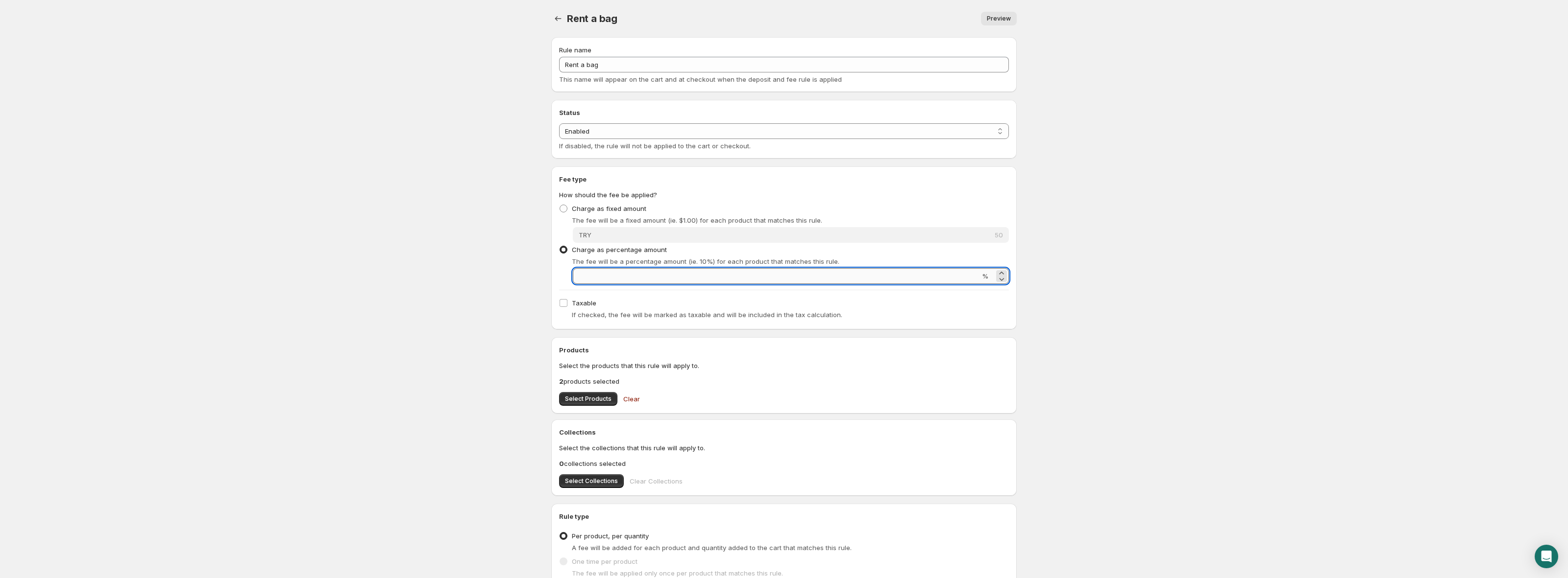
click at [634, 282] on input "Percentage amount" at bounding box center [776, 276] width 407 height 15
type input "23"
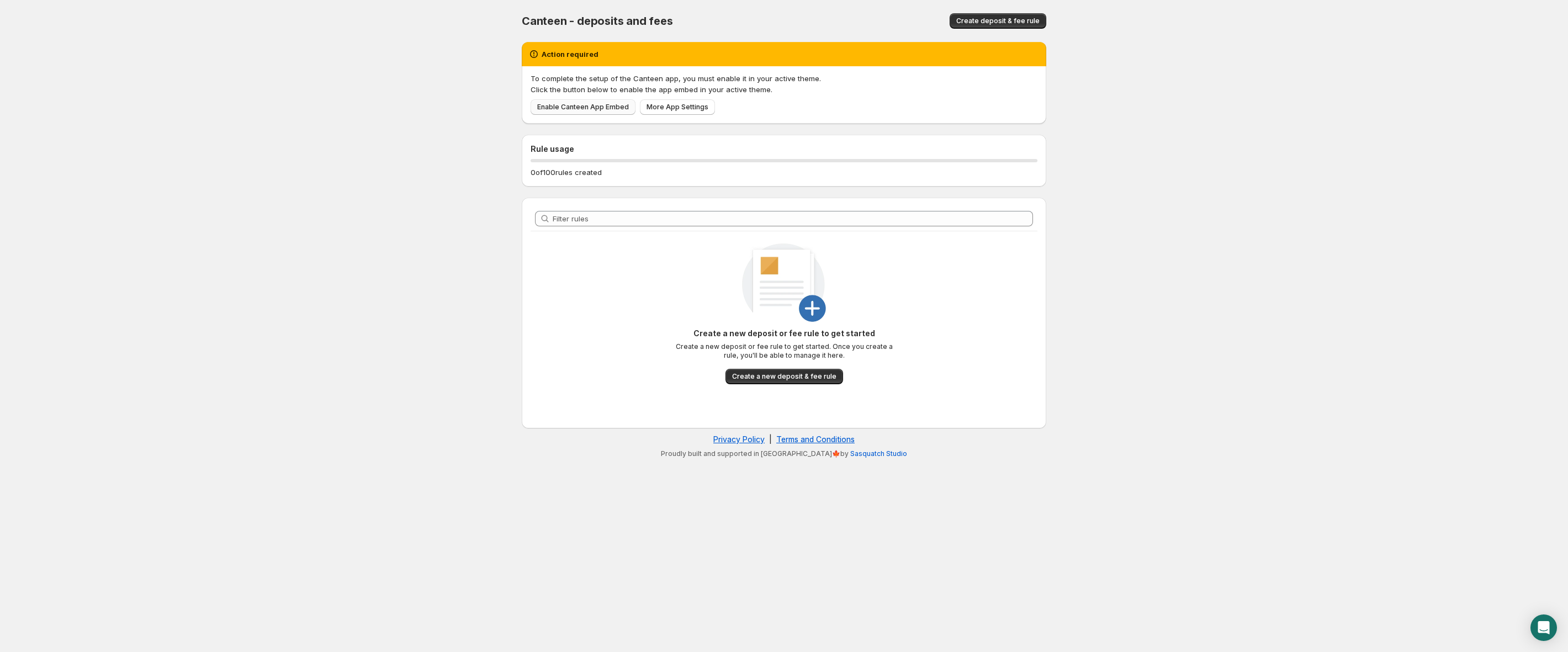
click at [590, 107] on span "Enable Canteen App Embed" at bounding box center [583, 107] width 92 height 9
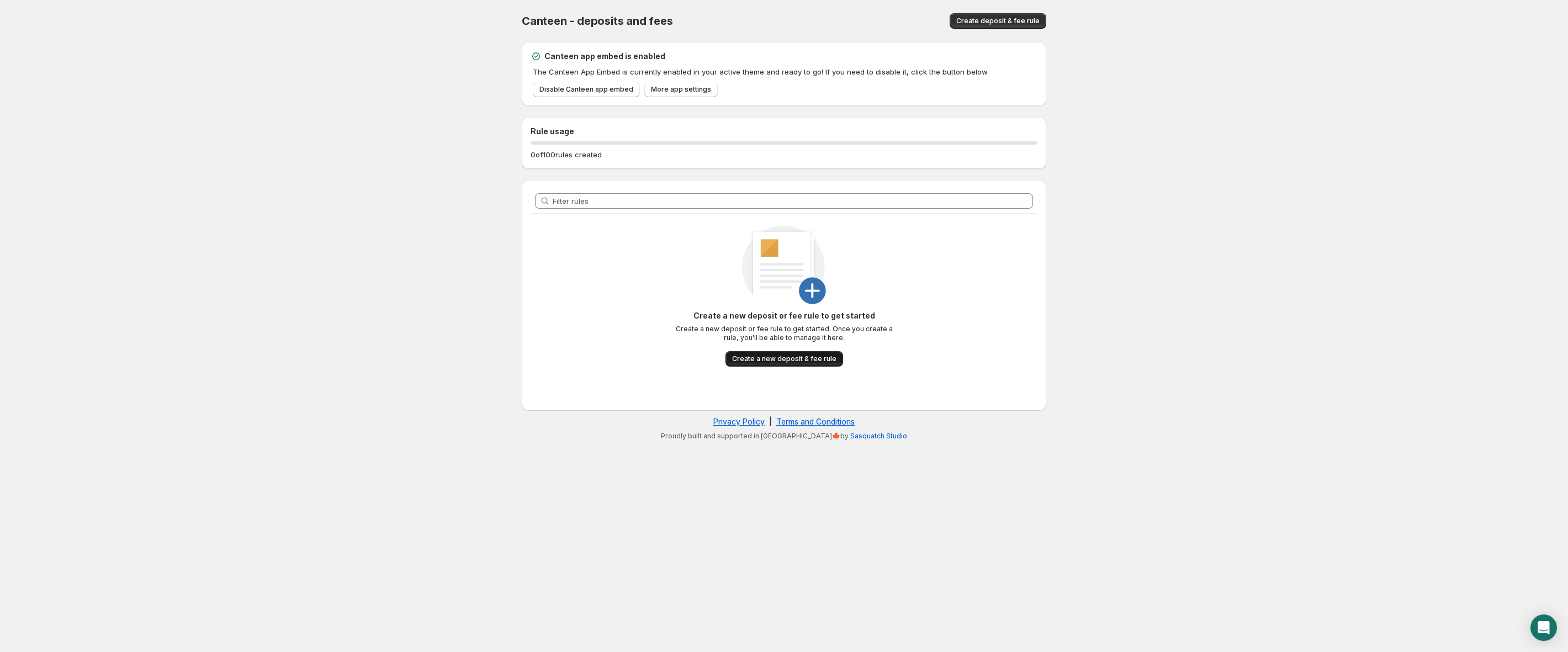
click at [754, 363] on span "Create a new deposit & fee rule" at bounding box center [784, 359] width 105 height 9
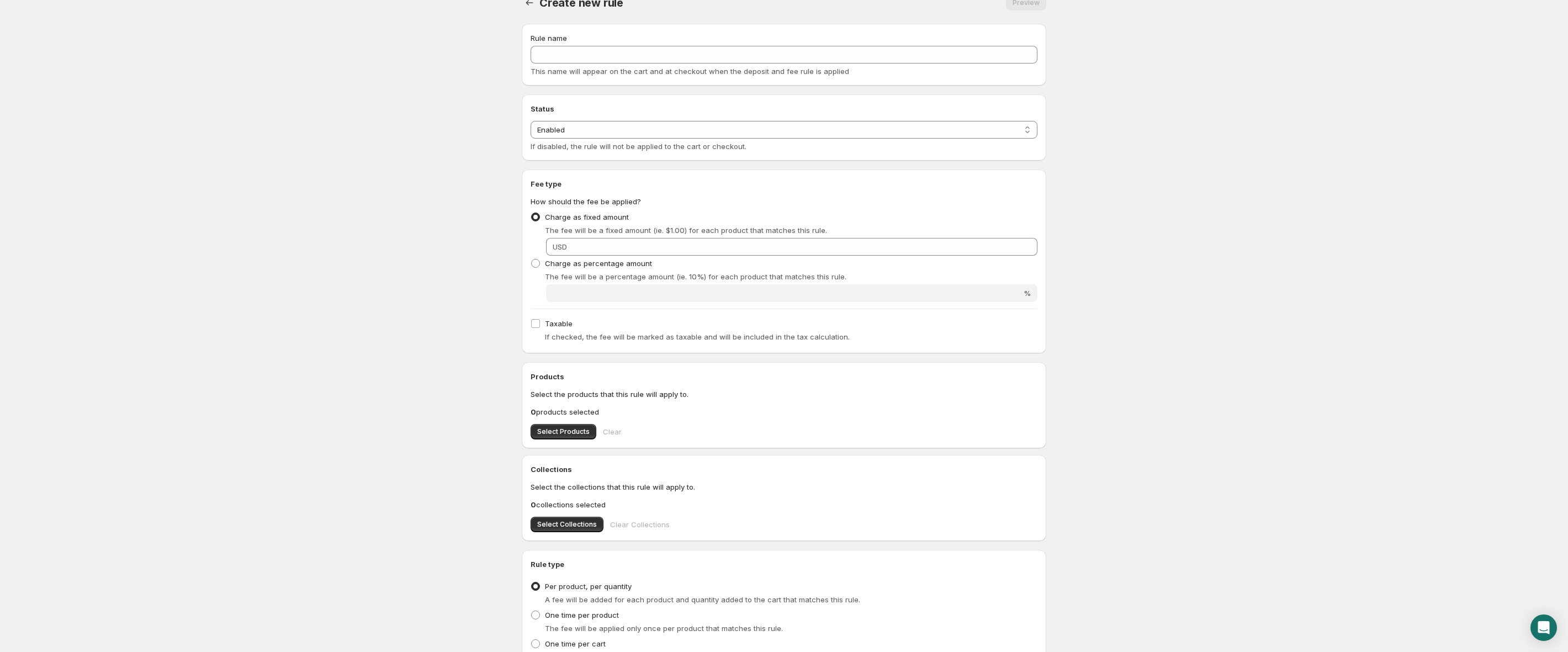
scroll to position [21, 0]
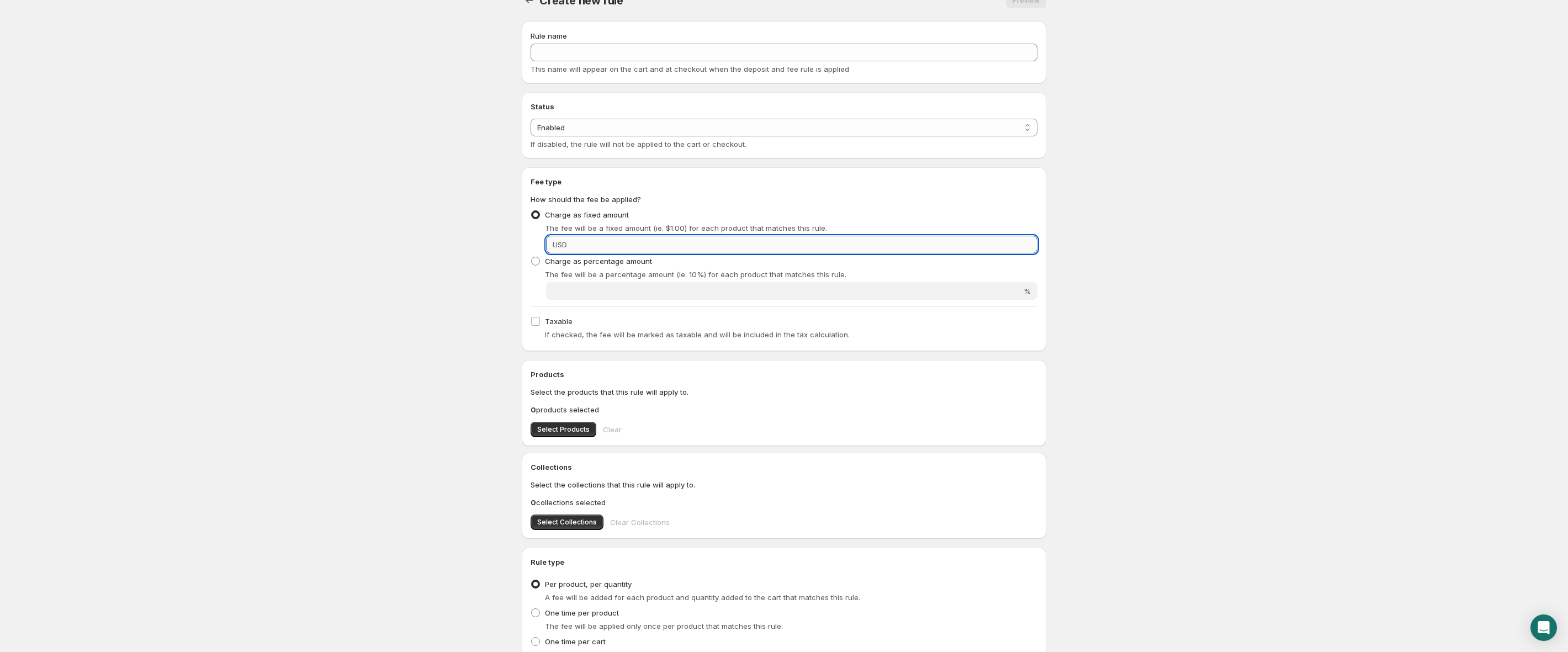
click at [639, 238] on input "Fixed amount" at bounding box center [804, 244] width 467 height 17
type input "5"
type input "49.99"
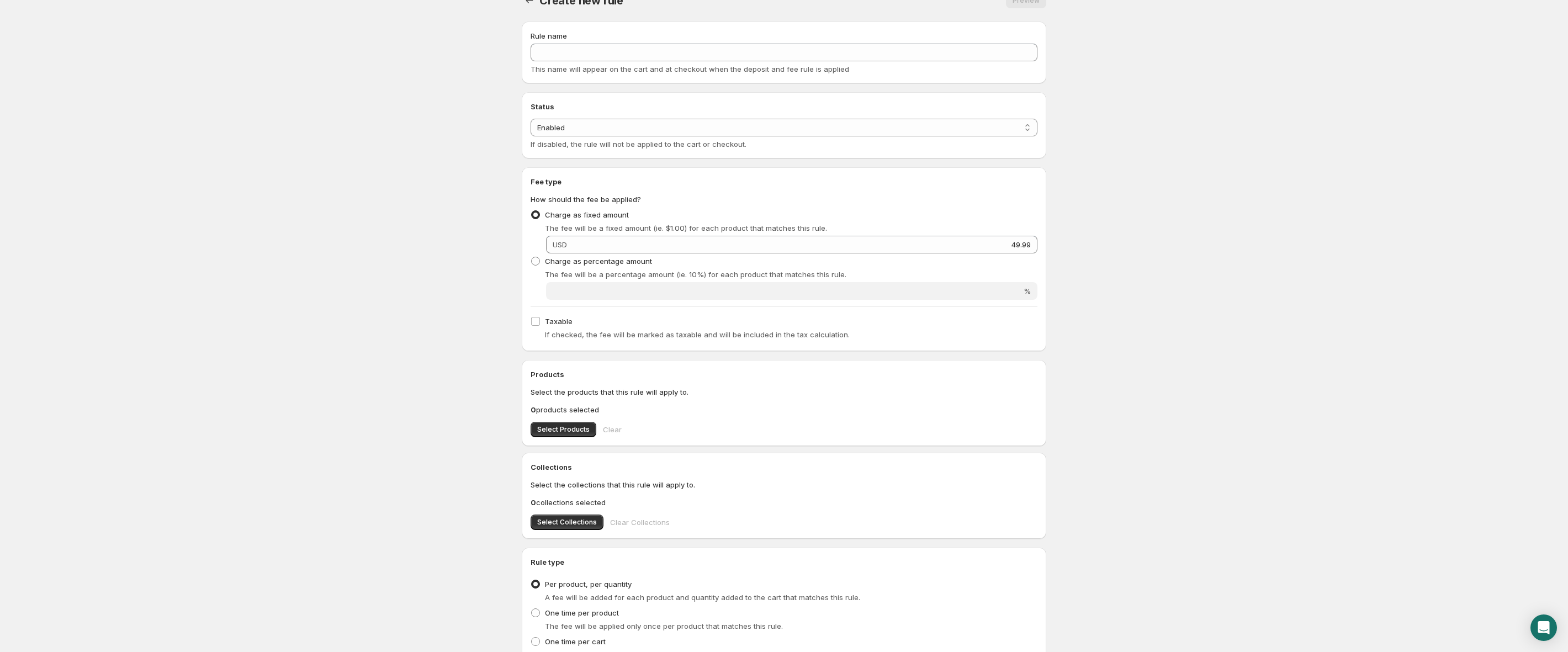
click at [409, 283] on body "Home Help Create new rule. This page is ready Create new rule Preview More acti…" at bounding box center [784, 305] width 1568 height 652
click at [543, 429] on span "Select Products" at bounding box center [563, 429] width 53 height 9
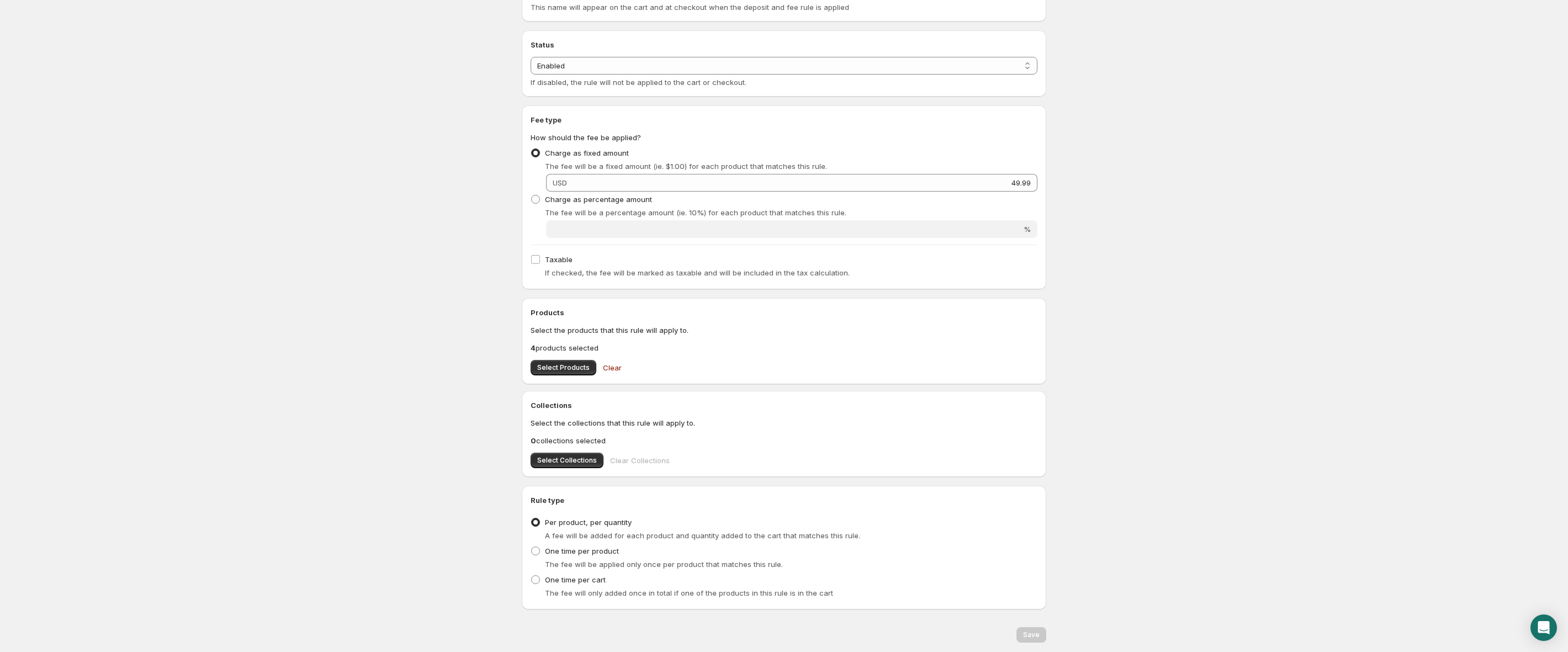
scroll to position [0, 0]
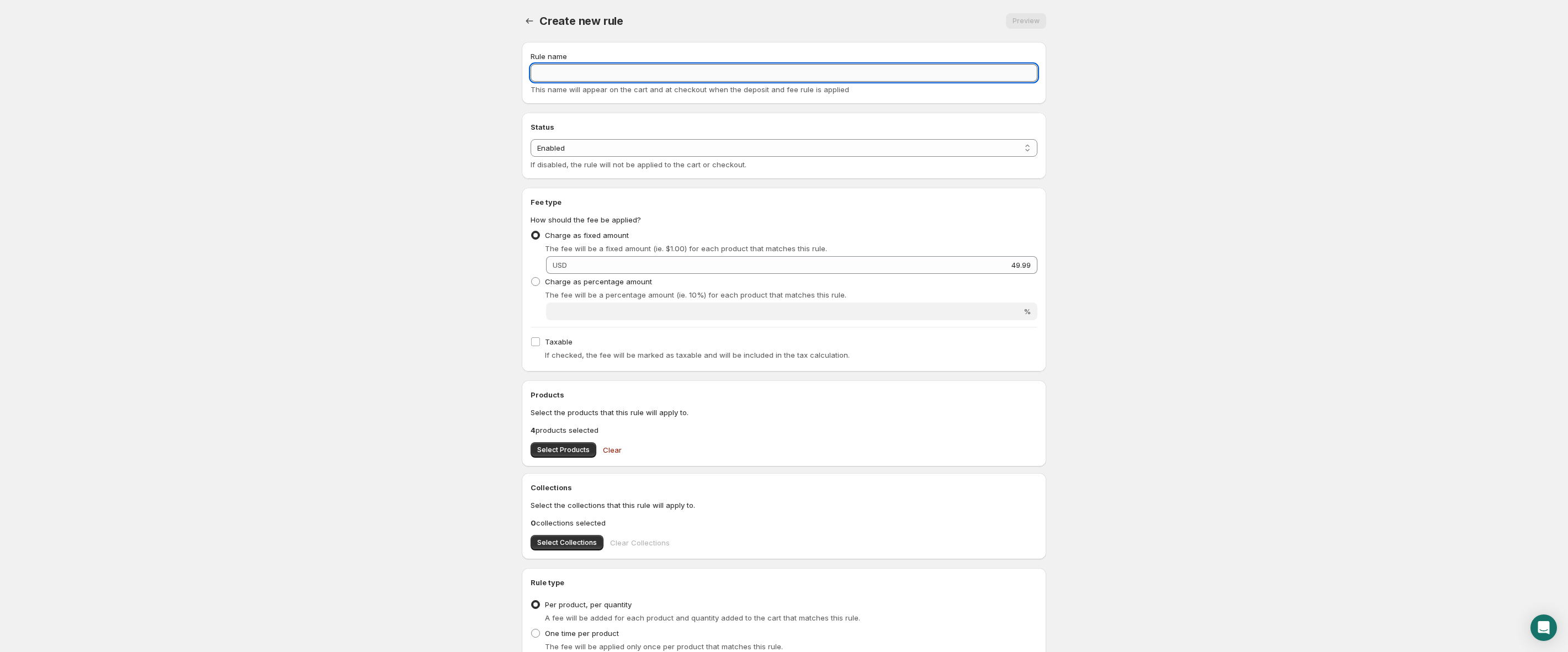
click at [589, 81] on input "Rule name" at bounding box center [784, 73] width 507 height 17
type input "R"
type input "d"
click at [598, 73] on input "Deposits" at bounding box center [784, 73] width 507 height 17
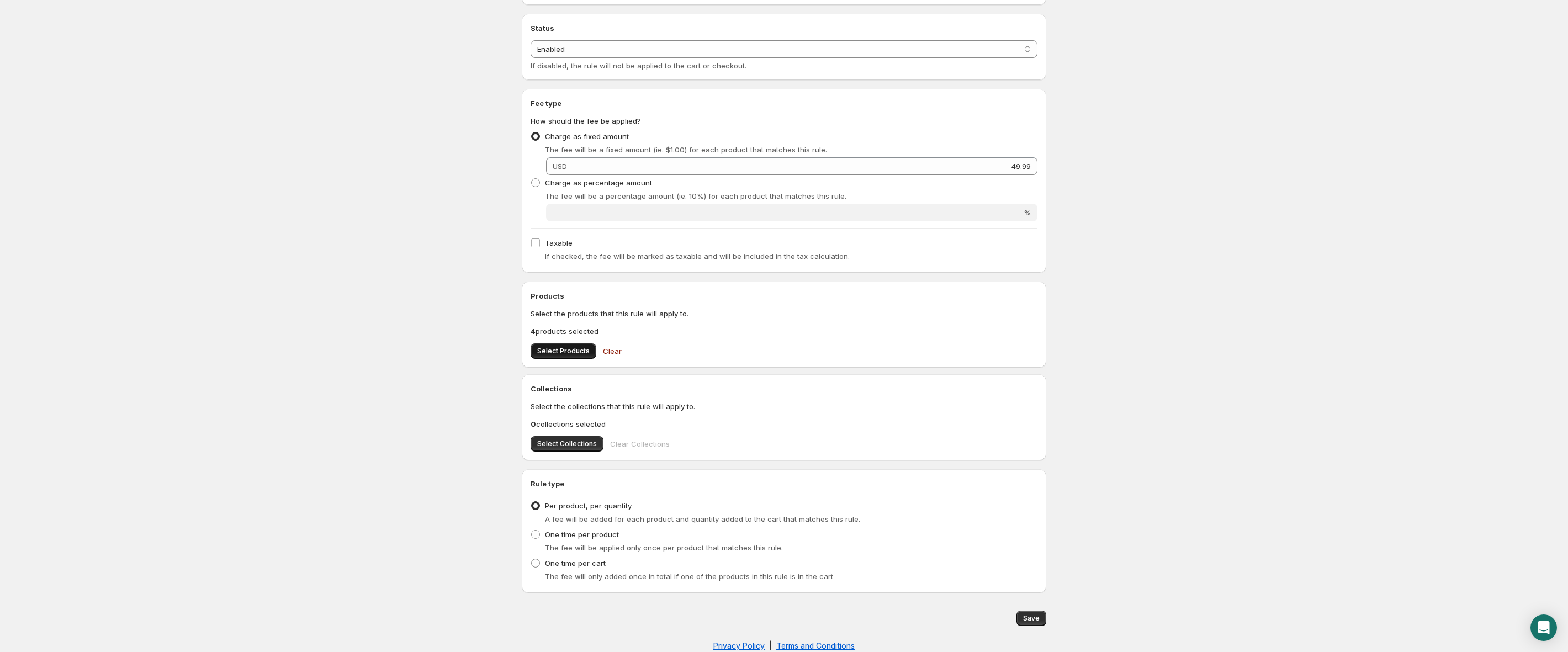
type input "Deposit of Delivery Bag"
click at [569, 351] on span "Select Products" at bounding box center [563, 352] width 53 height 9
click at [1038, 617] on span "Save" at bounding box center [1031, 618] width 16 height 9
